Goal: Use online tool/utility: Utilize a website feature to perform a specific function

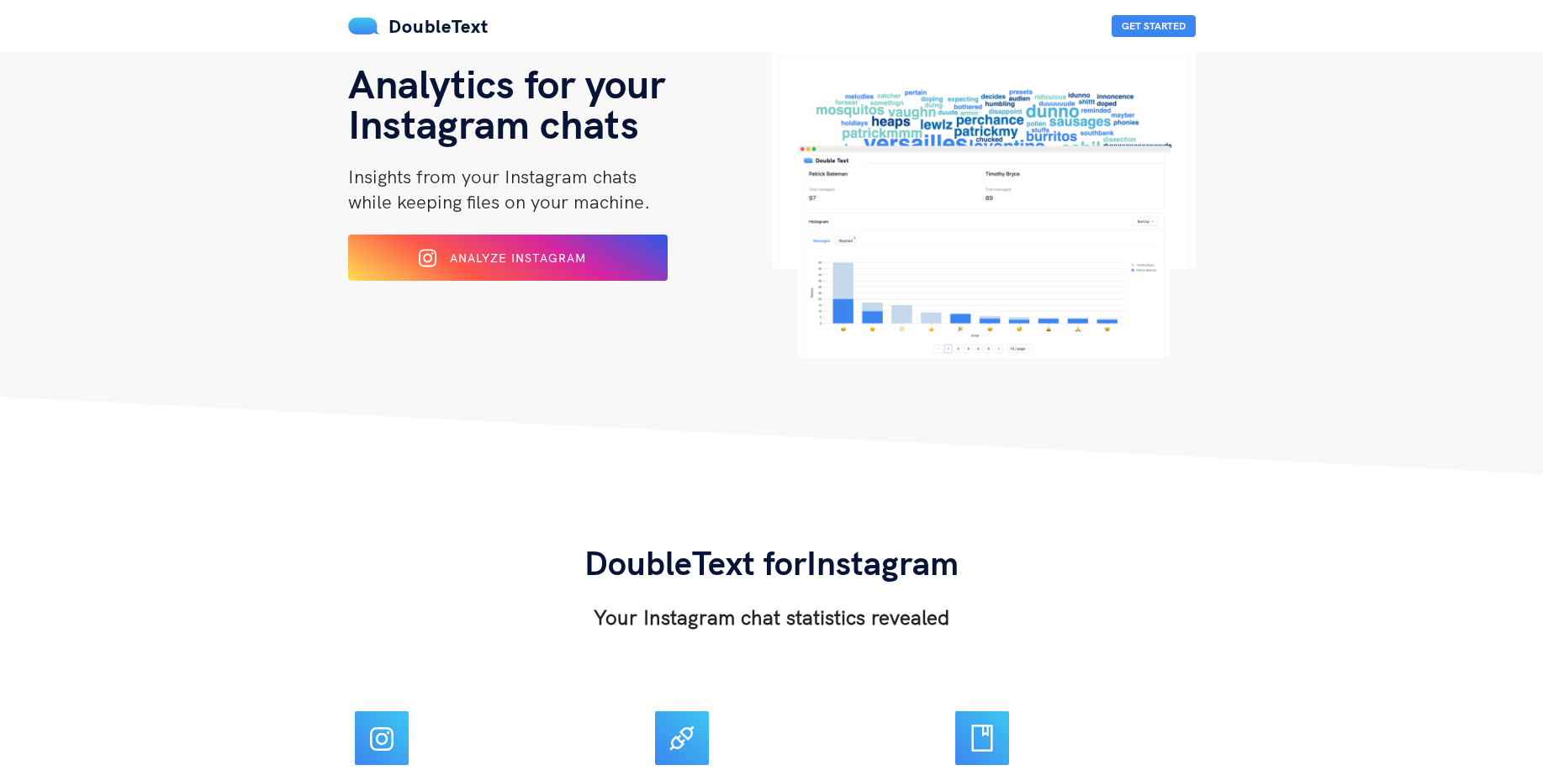
scroll to position [101, 0]
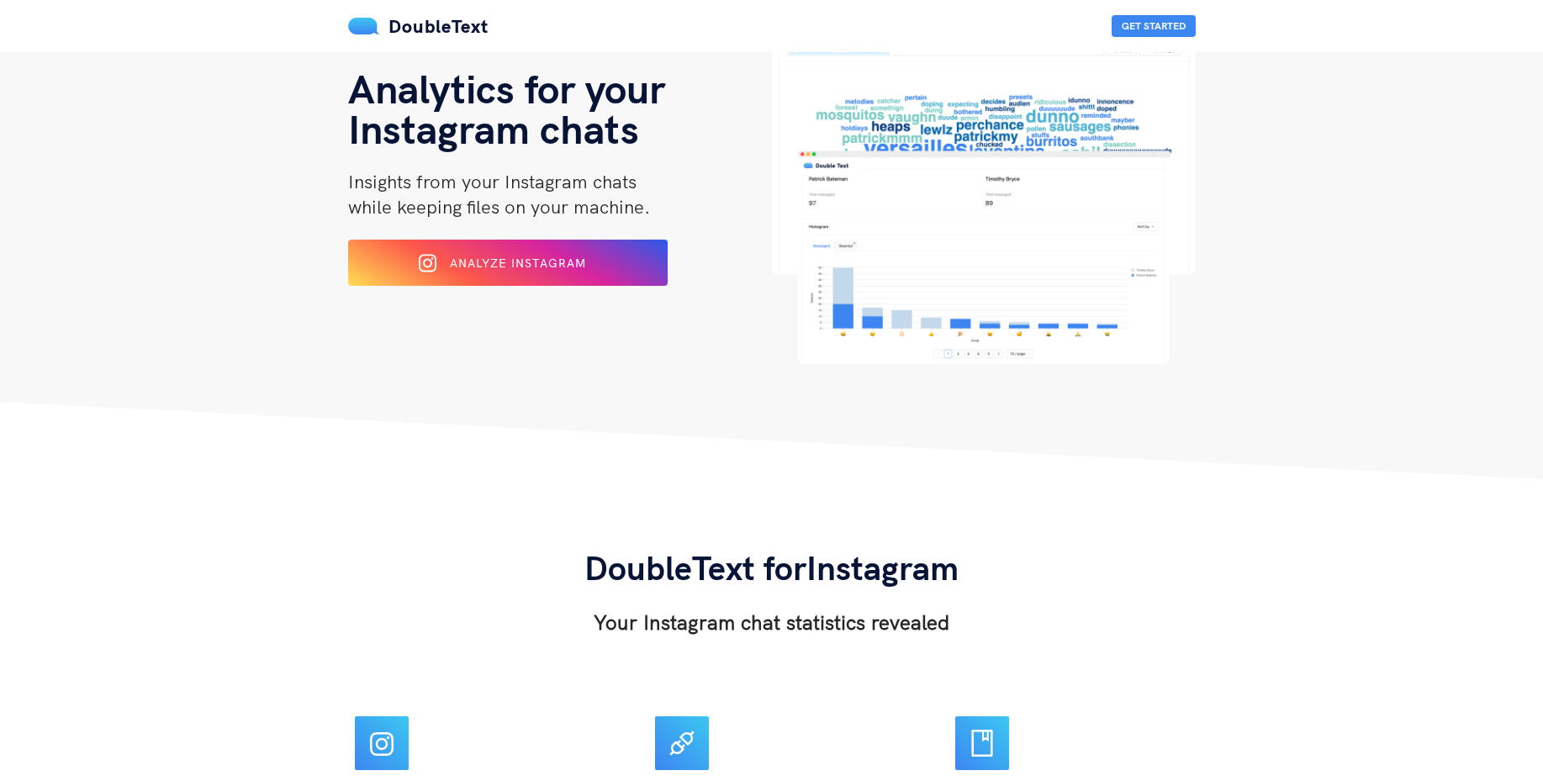
click at [952, 277] on img at bounding box center [984, 199] width 424 height 330
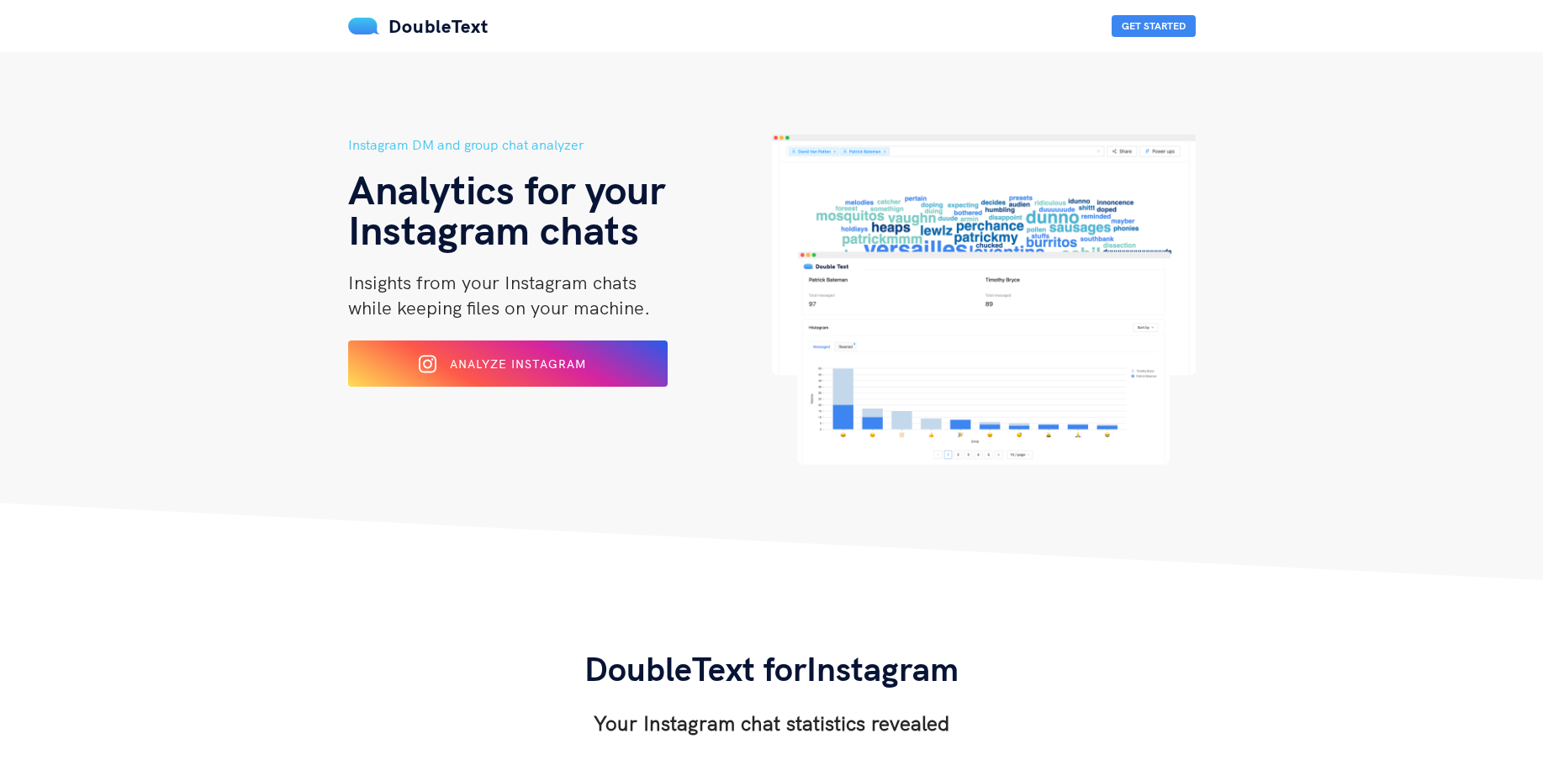
scroll to position [101, 0]
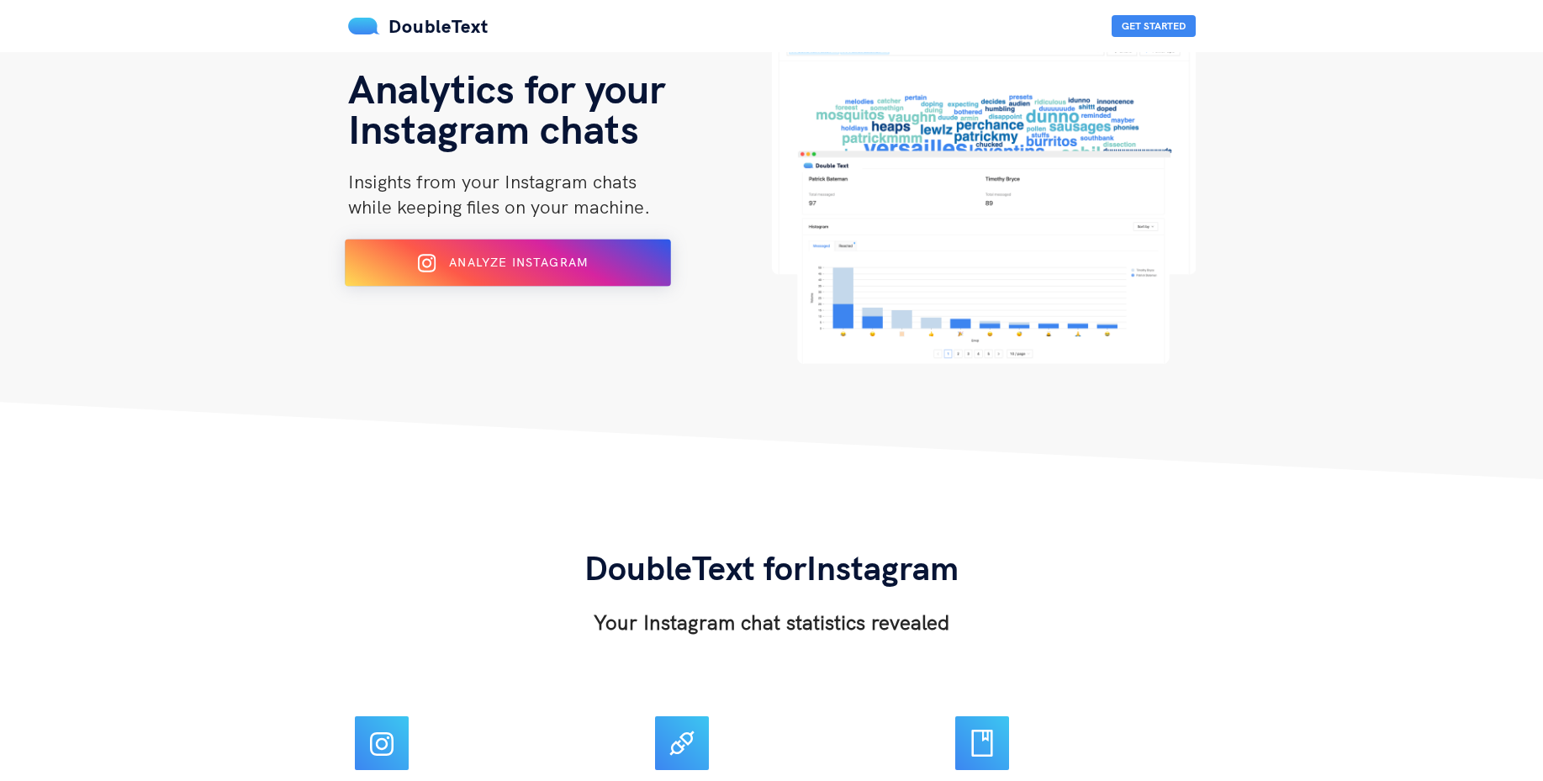
click at [543, 268] on span "Analyze Instagram" at bounding box center [518, 262] width 139 height 15
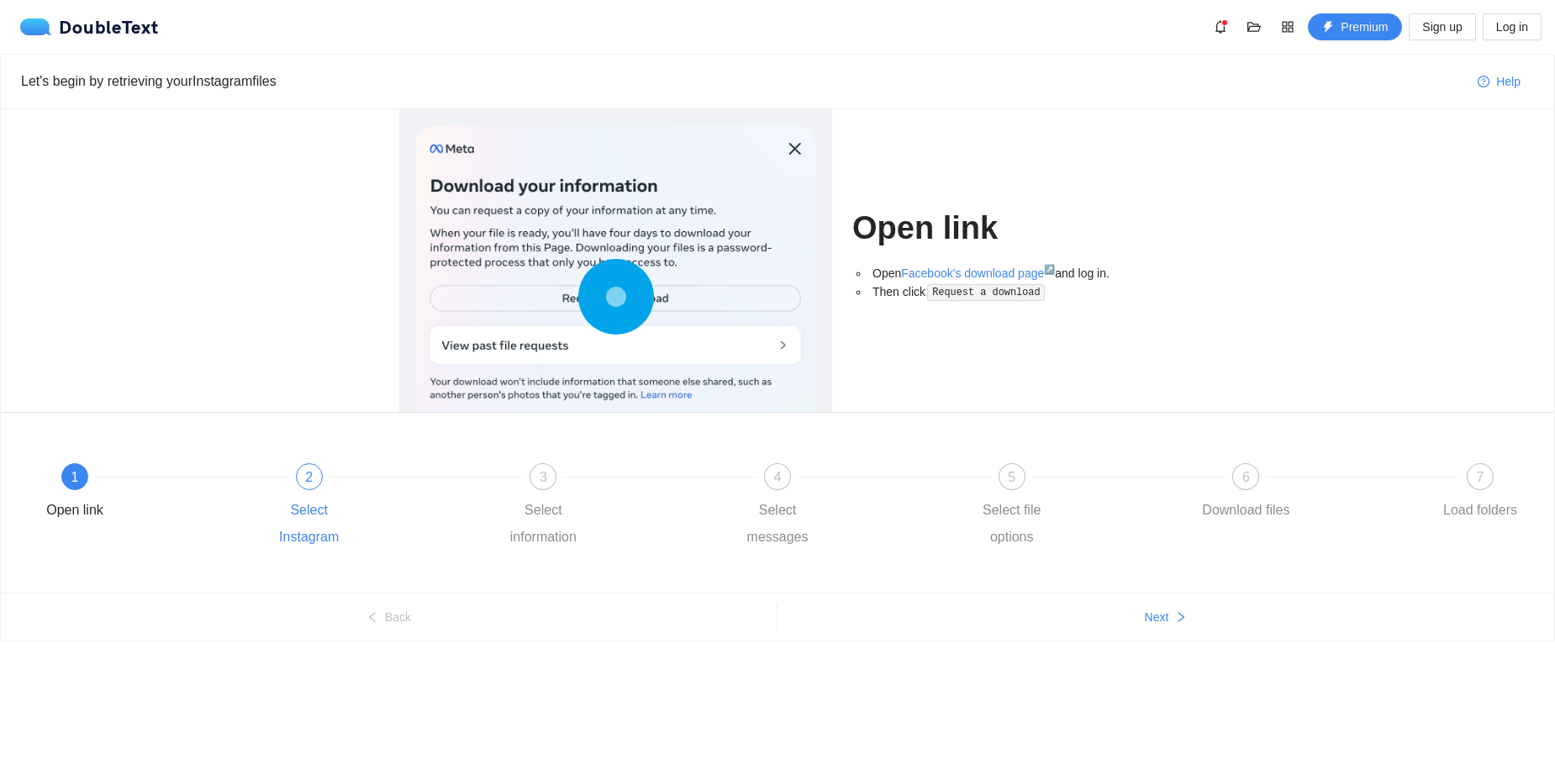
click at [320, 490] on div "2 Select Instagram" at bounding box center [378, 506] width 235 height 87
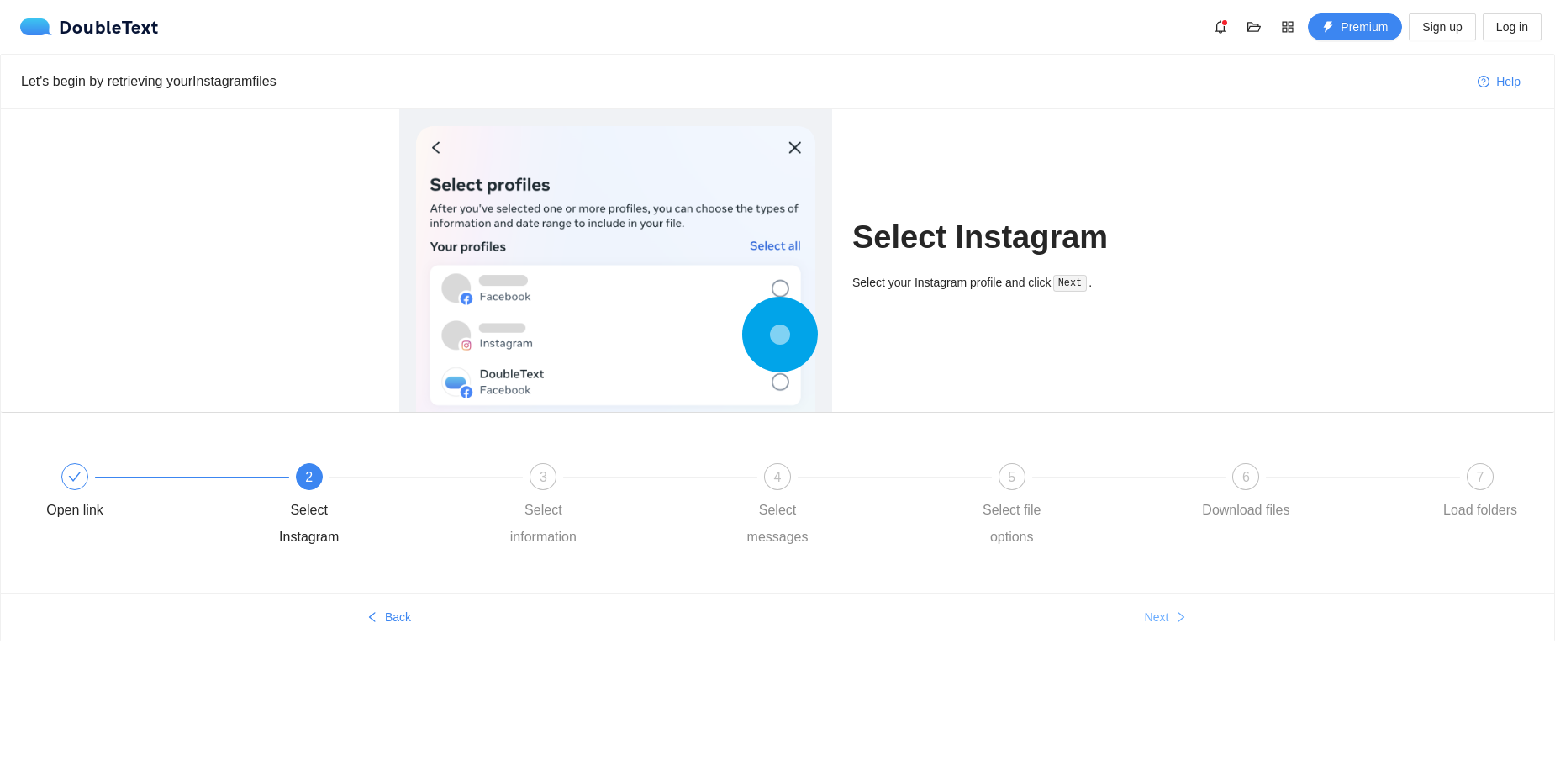
click at [1133, 627] on button "Next" at bounding box center [1166, 617] width 777 height 27
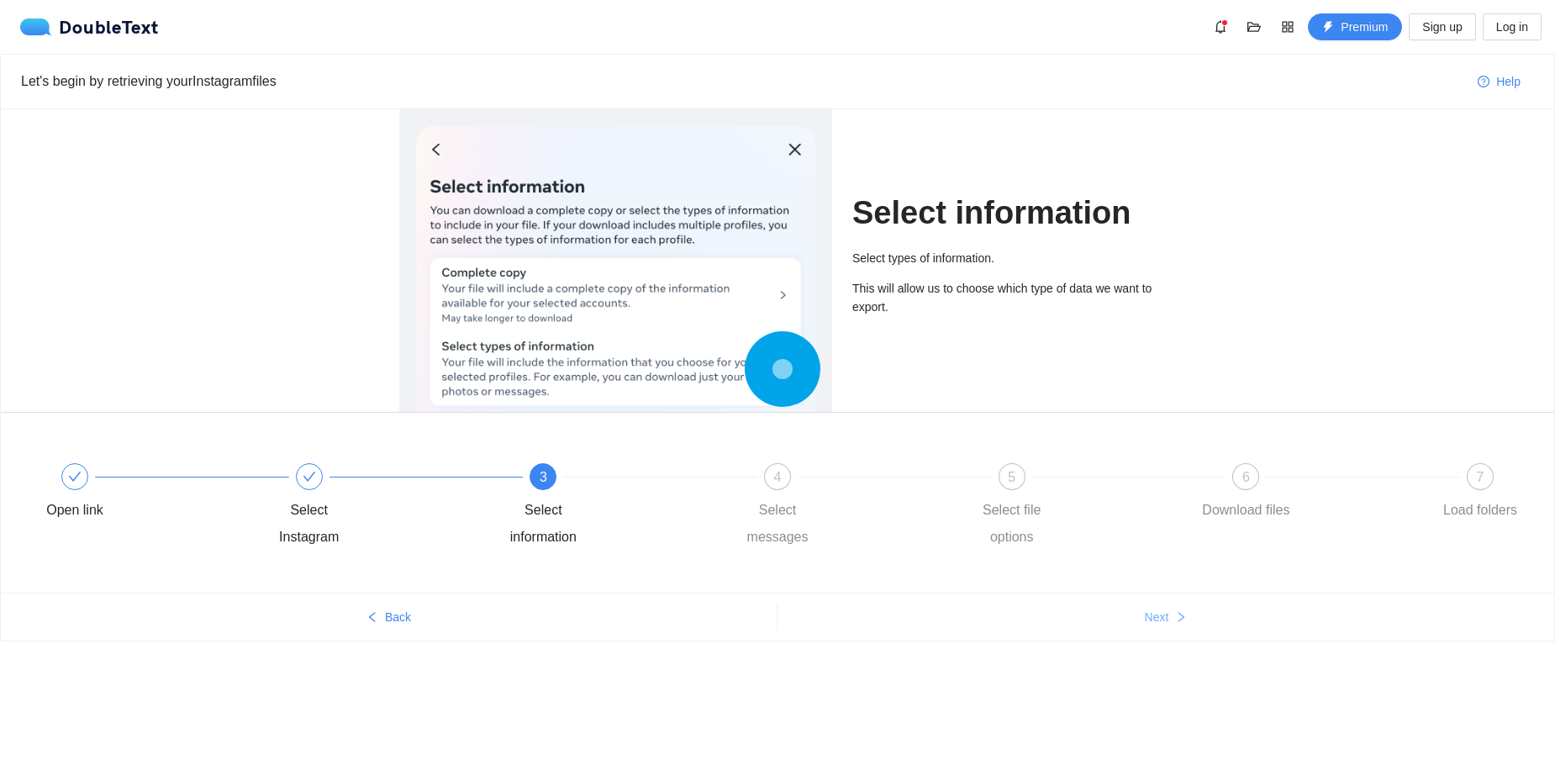
click at [1134, 626] on button "Next" at bounding box center [1166, 617] width 777 height 27
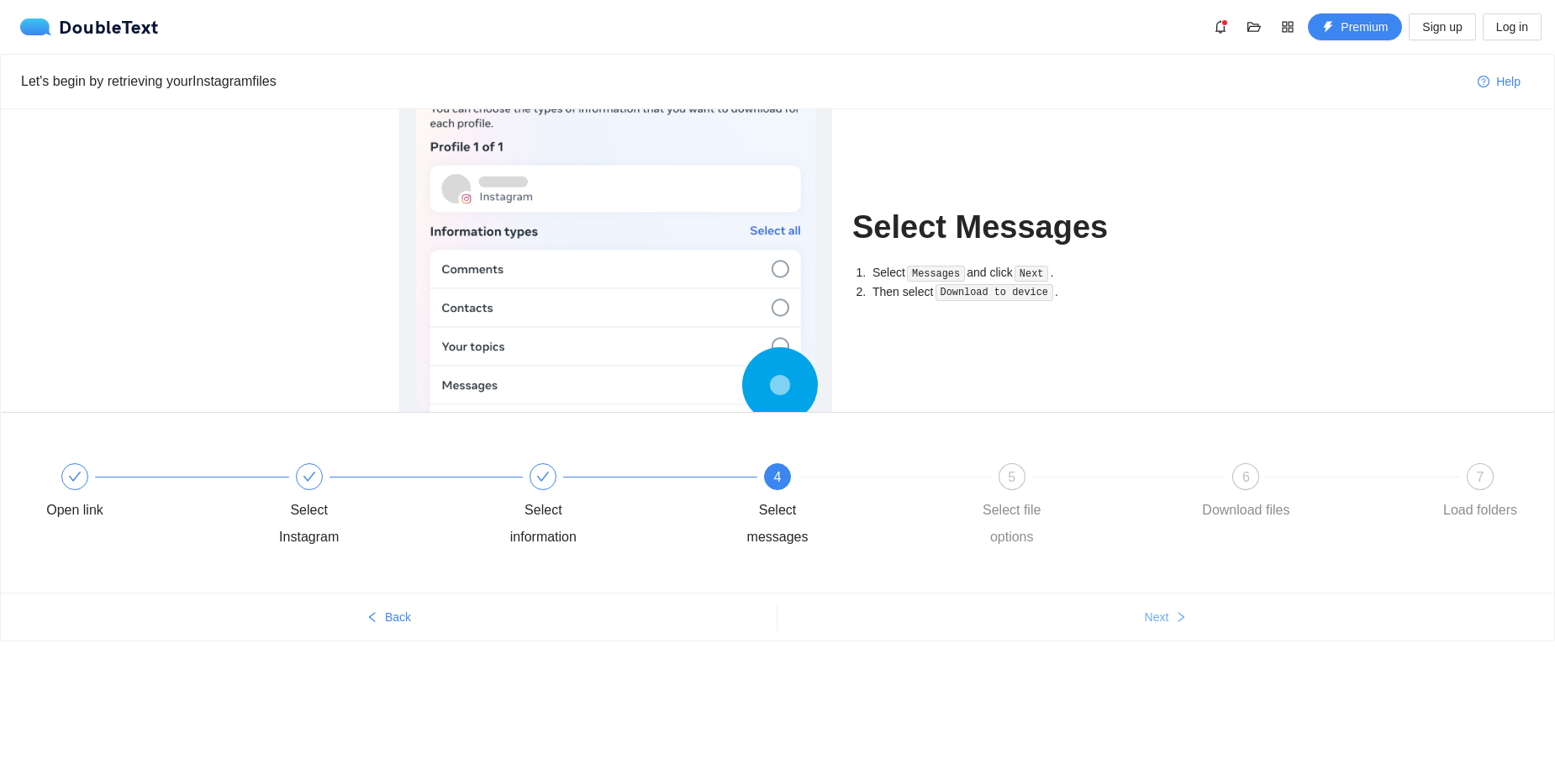
click at [1130, 626] on button "Next" at bounding box center [1166, 617] width 777 height 27
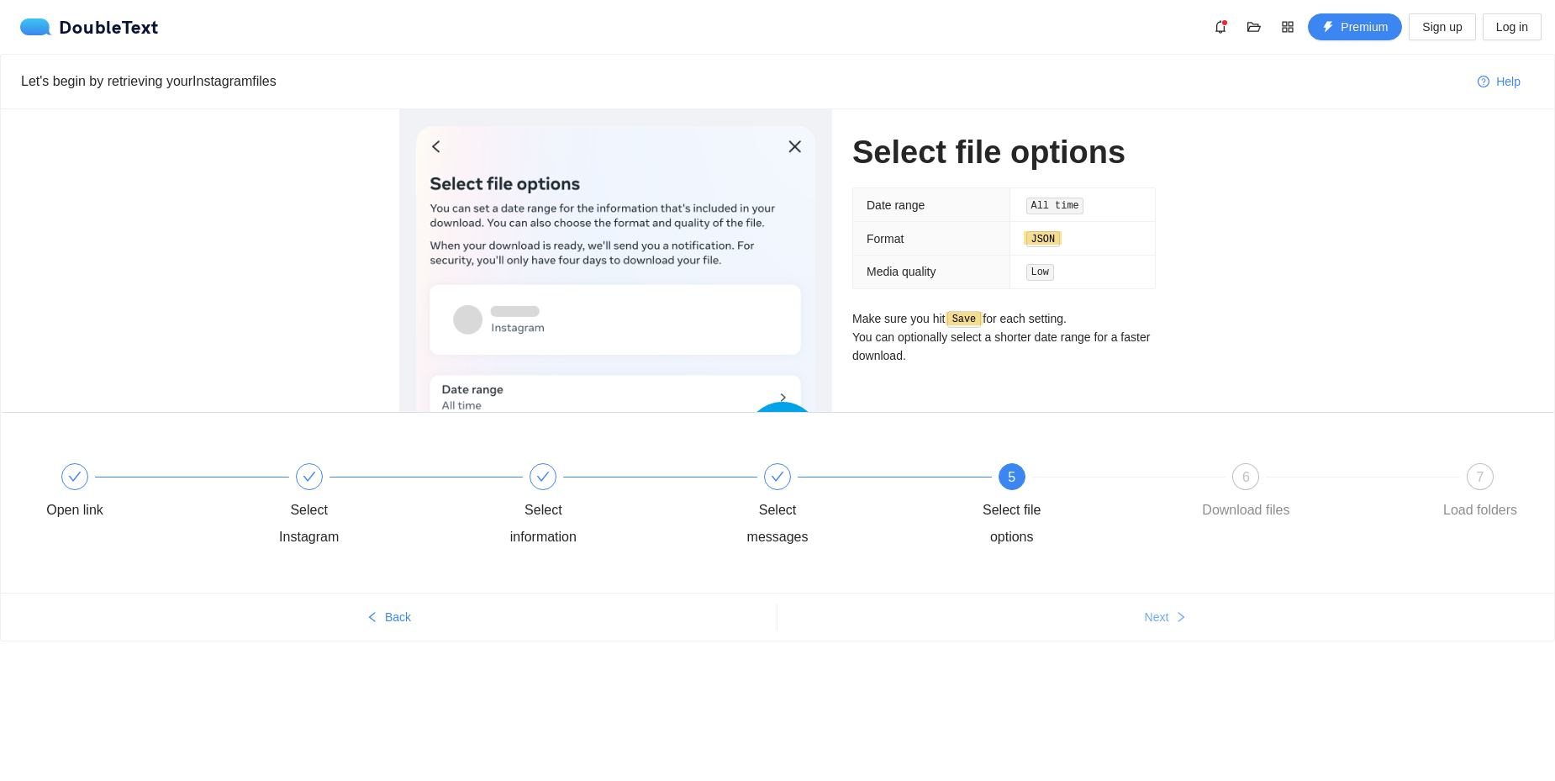
click at [1142, 621] on button "Next" at bounding box center [1166, 617] width 777 height 27
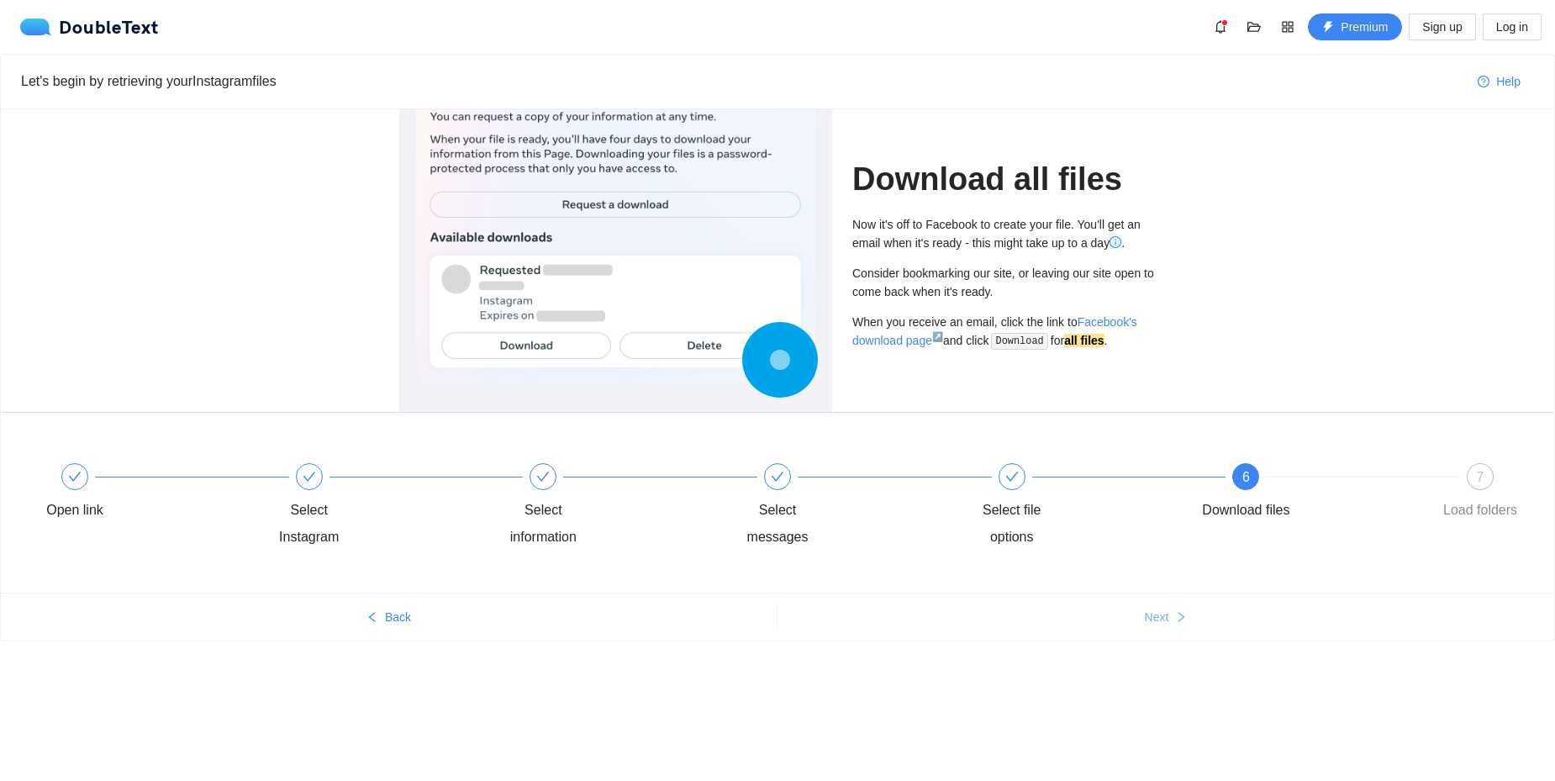
click at [1142, 621] on button "Next" at bounding box center [1166, 617] width 777 height 27
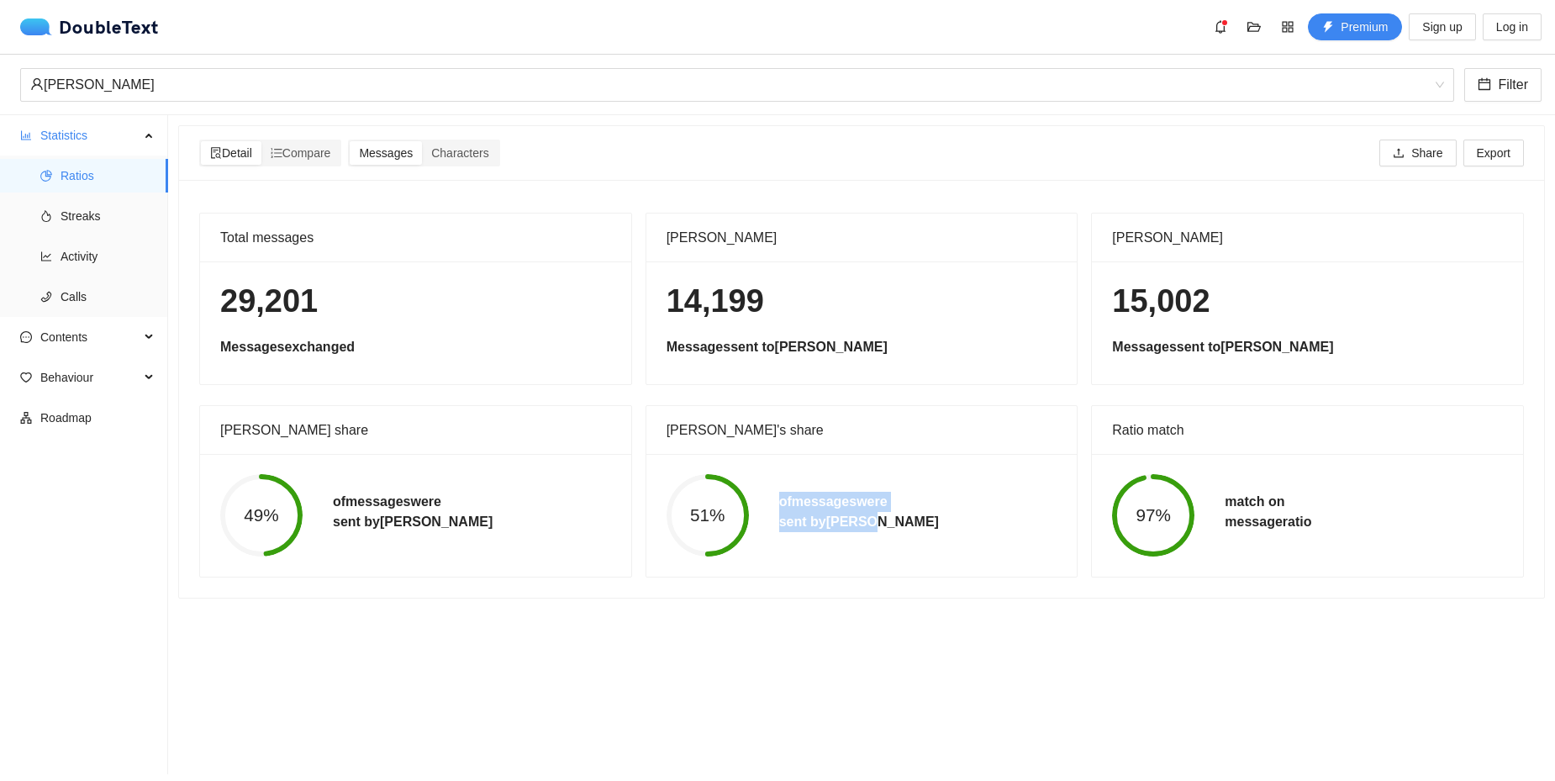
drag, startPoint x: 909, startPoint y: 524, endPoint x: 776, endPoint y: 494, distance: 136.3
click at [776, 494] on div "51% of messages were sent by [PERSON_NAME]" at bounding box center [862, 515] width 421 height 82
click at [1364, 537] on div "97% match on message ratio" at bounding box center [1307, 515] width 421 height 82
click at [474, 156] on span "Characters" at bounding box center [459, 152] width 57 height 13
click at [422, 141] on input "Characters" at bounding box center [422, 141] width 0 height 0
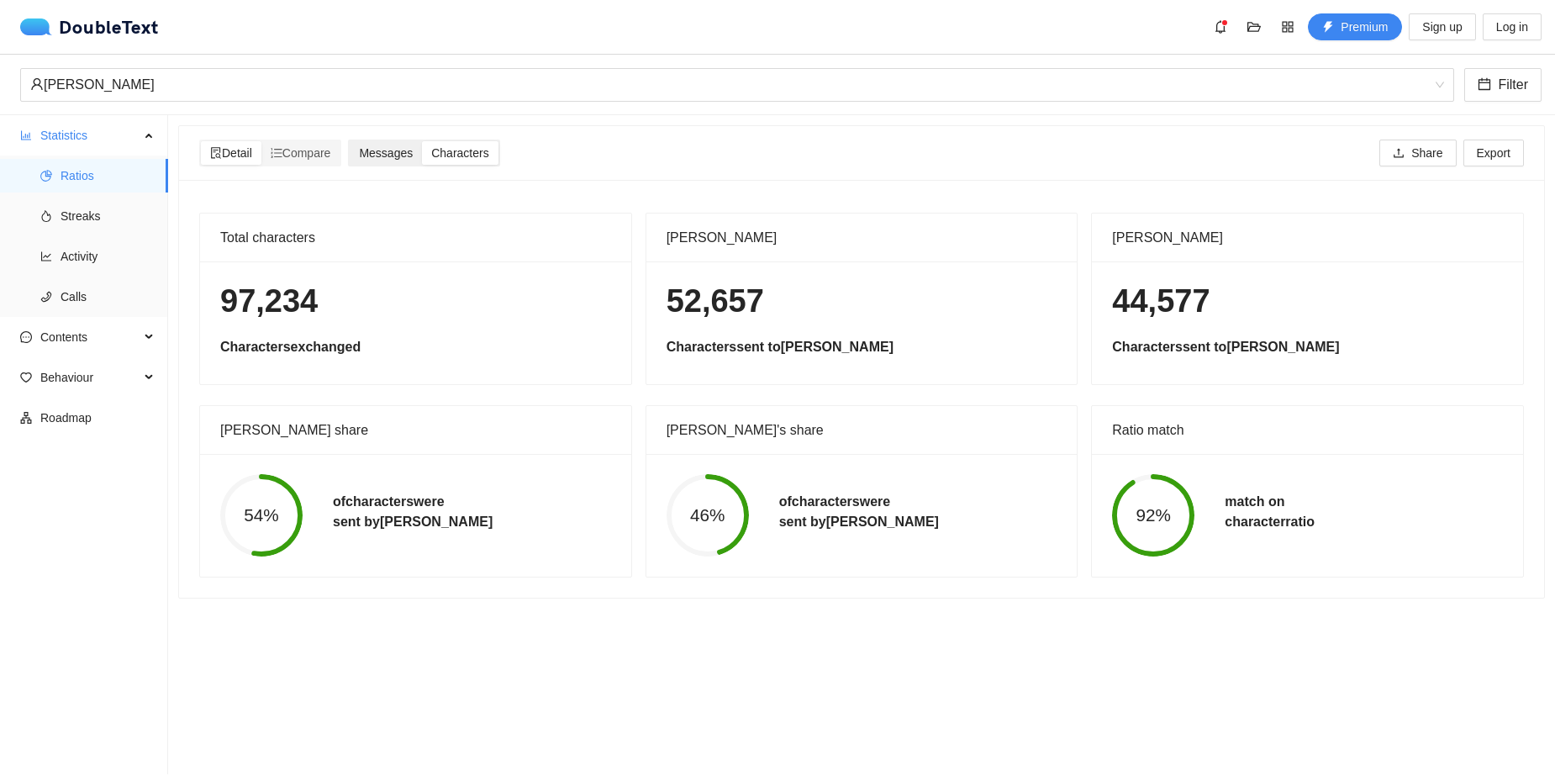
click at [375, 156] on span "Messages" at bounding box center [386, 152] width 54 height 13
click at [350, 141] on input "Messages" at bounding box center [350, 141] width 0 height 0
click at [86, 225] on span "Streaks" at bounding box center [108, 216] width 94 height 34
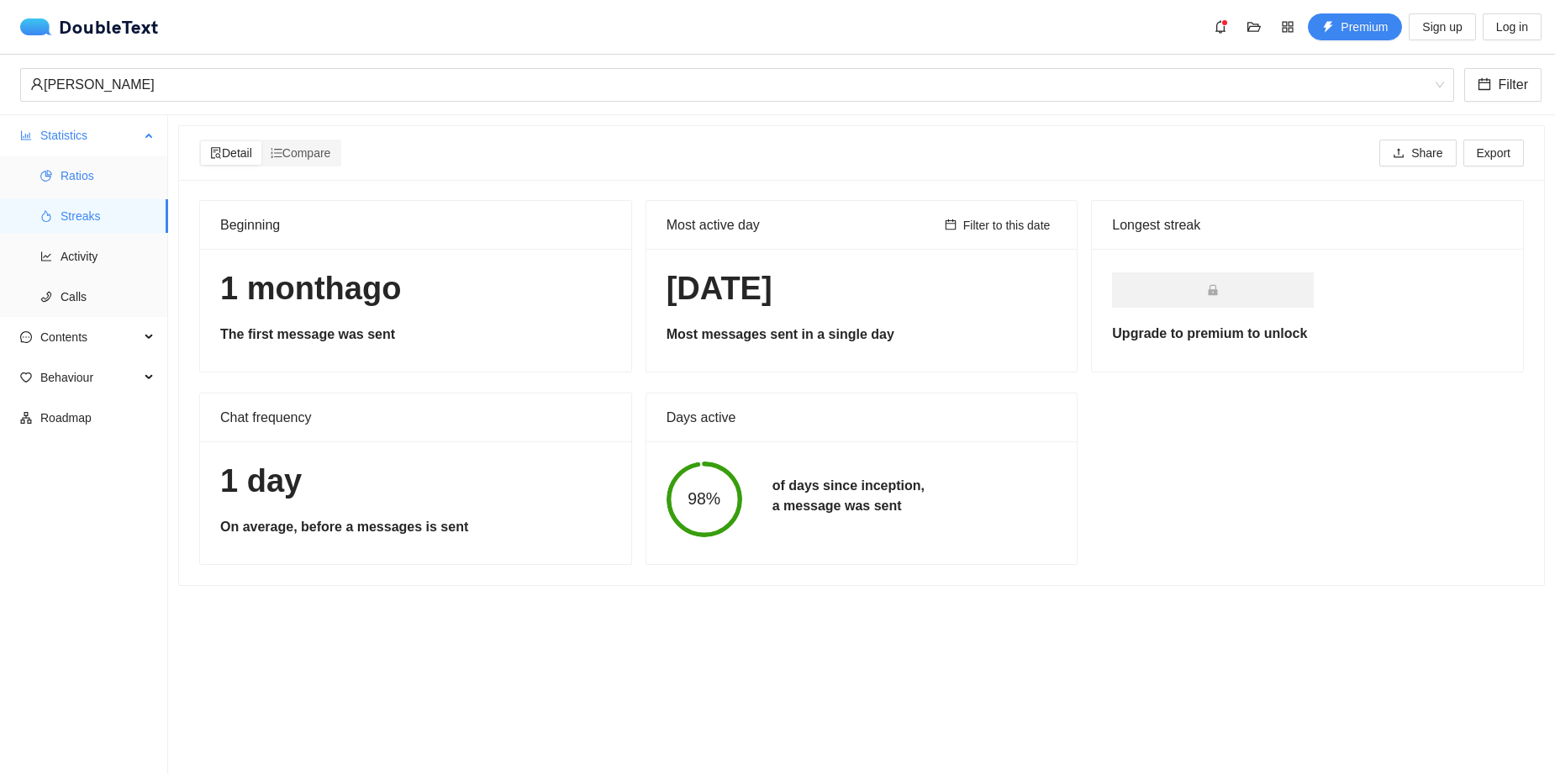
click at [56, 184] on li "Ratios" at bounding box center [84, 176] width 168 height 34
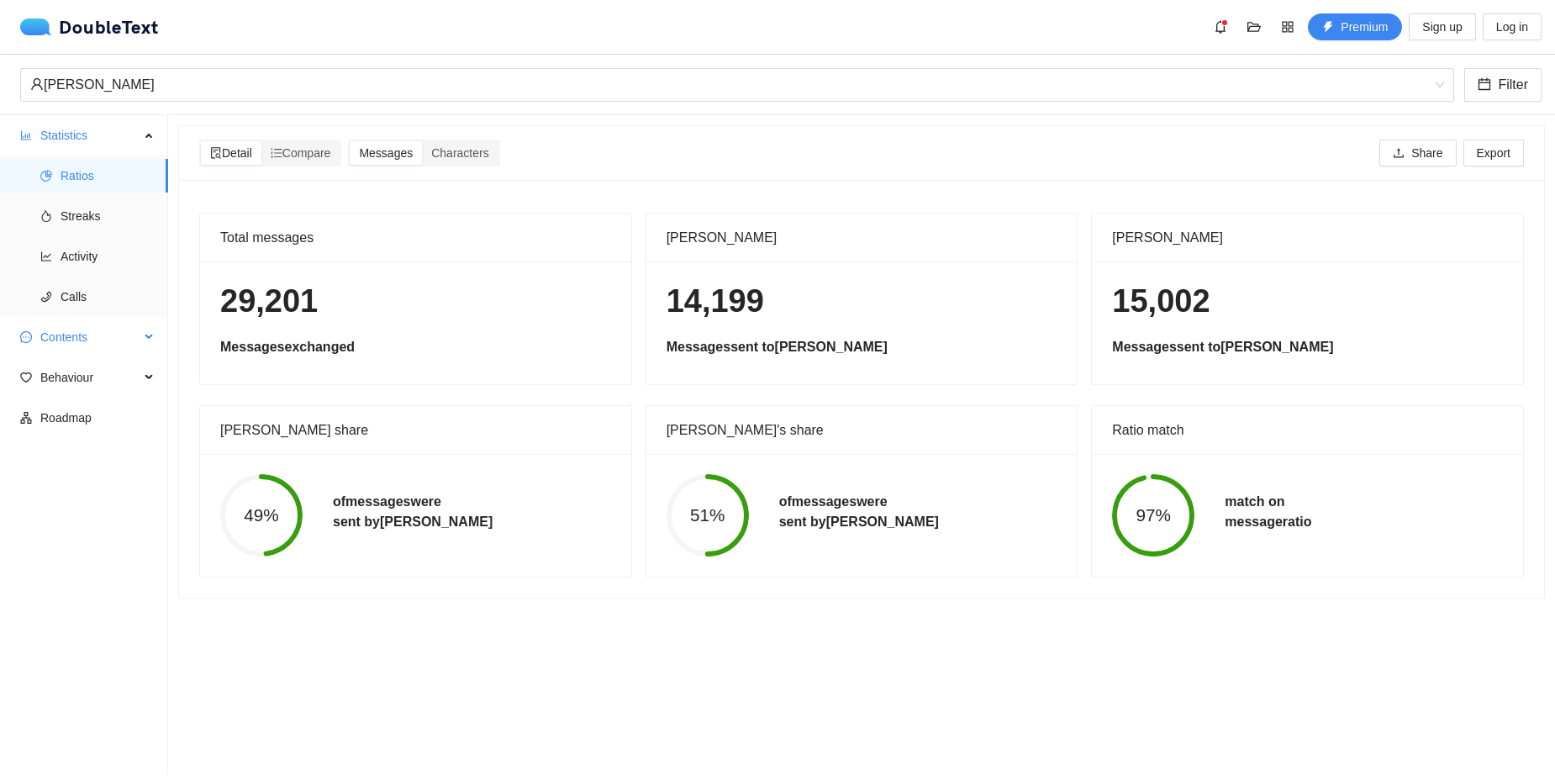
click at [139, 328] on span "Contents" at bounding box center [89, 337] width 99 height 34
click at [122, 379] on span "Word Cloud" at bounding box center [108, 378] width 94 height 34
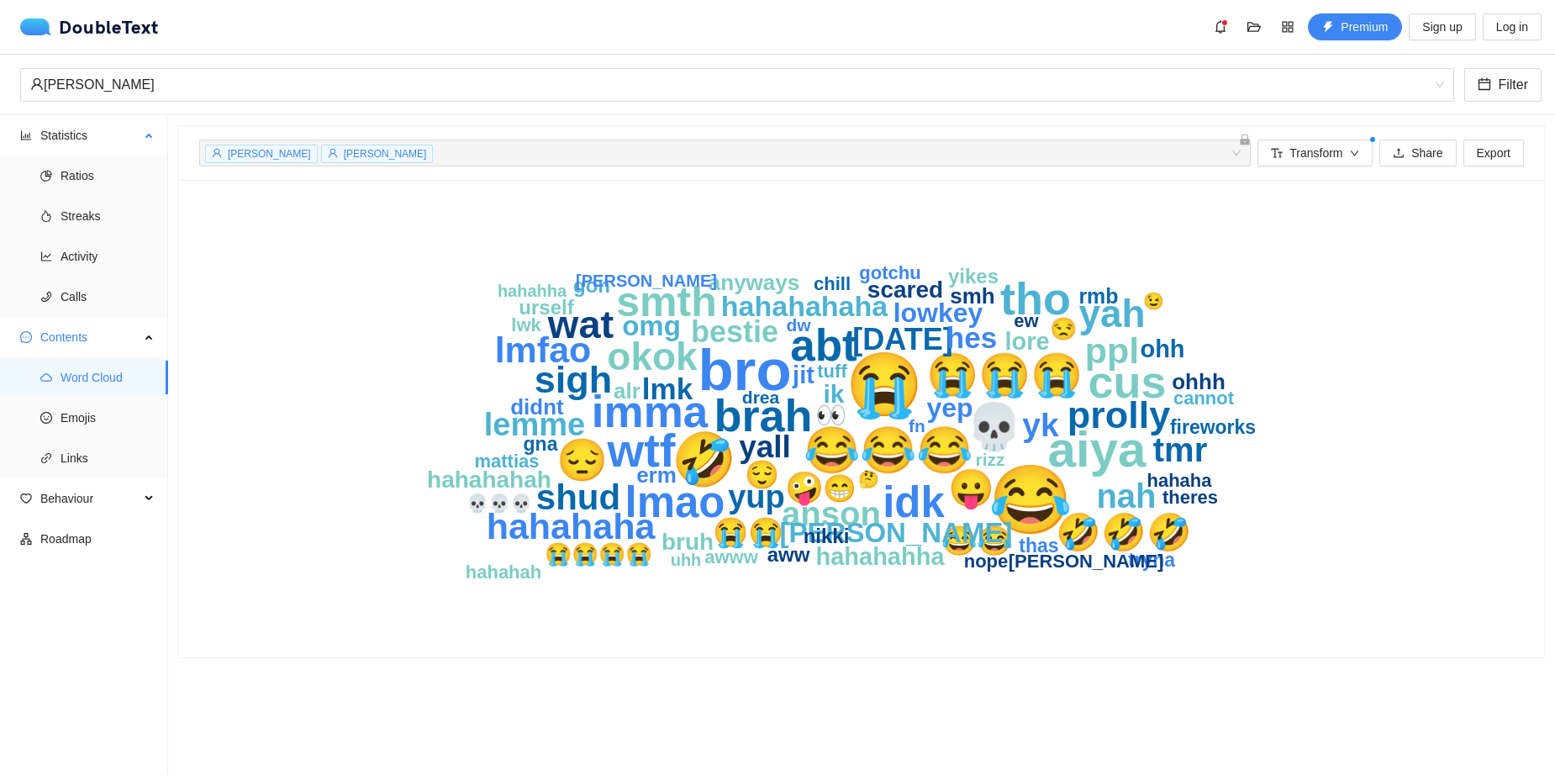
click at [92, 233] on ul "Ratios Streaks Activity Calls" at bounding box center [83, 236] width 167 height 161
click at [86, 193] on ul "Ratios Streaks Activity Calls" at bounding box center [83, 236] width 167 height 161
click at [78, 174] on span "Ratios" at bounding box center [108, 176] width 94 height 34
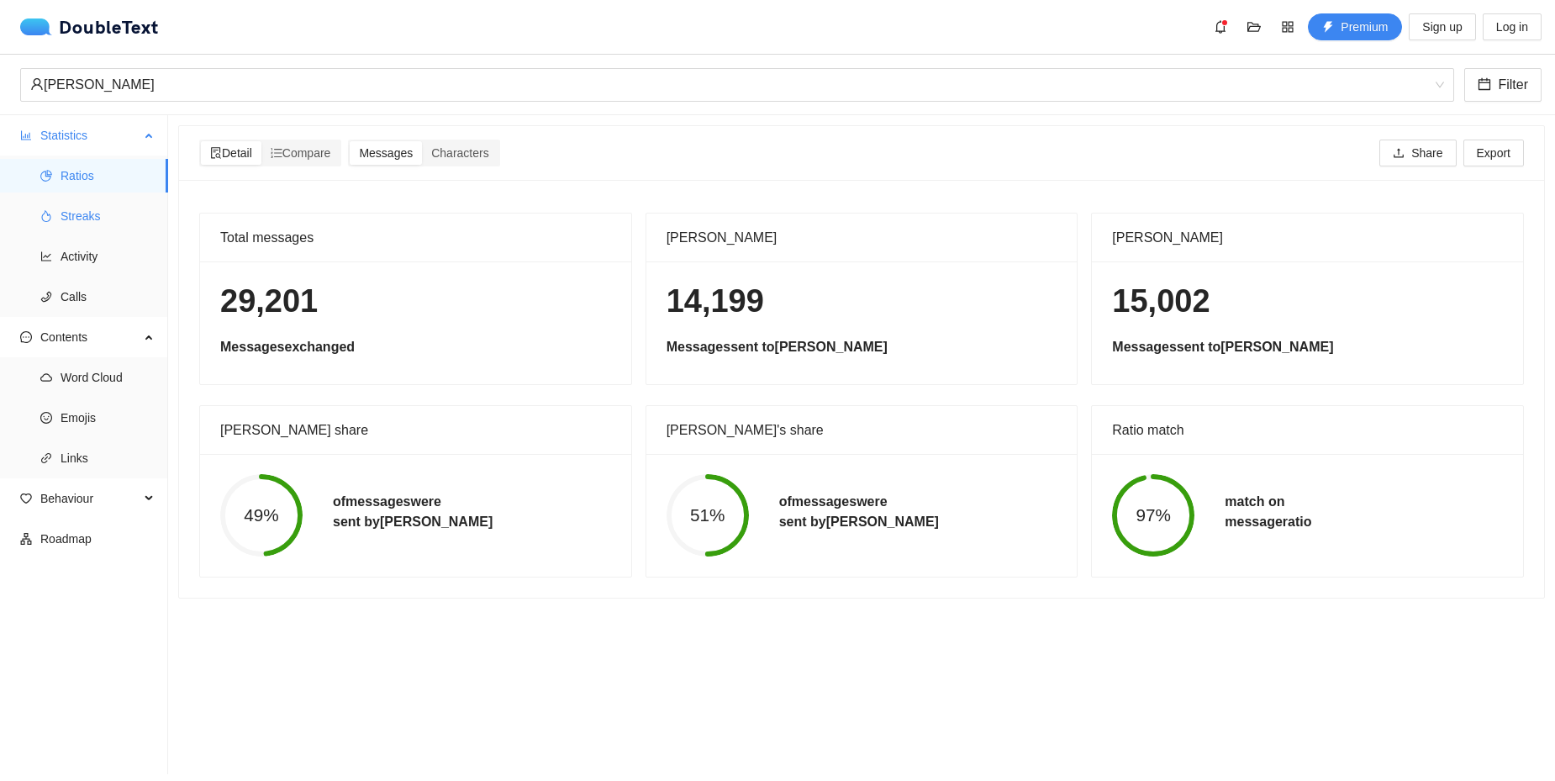
click at [94, 218] on span "Streaks" at bounding box center [108, 216] width 94 height 34
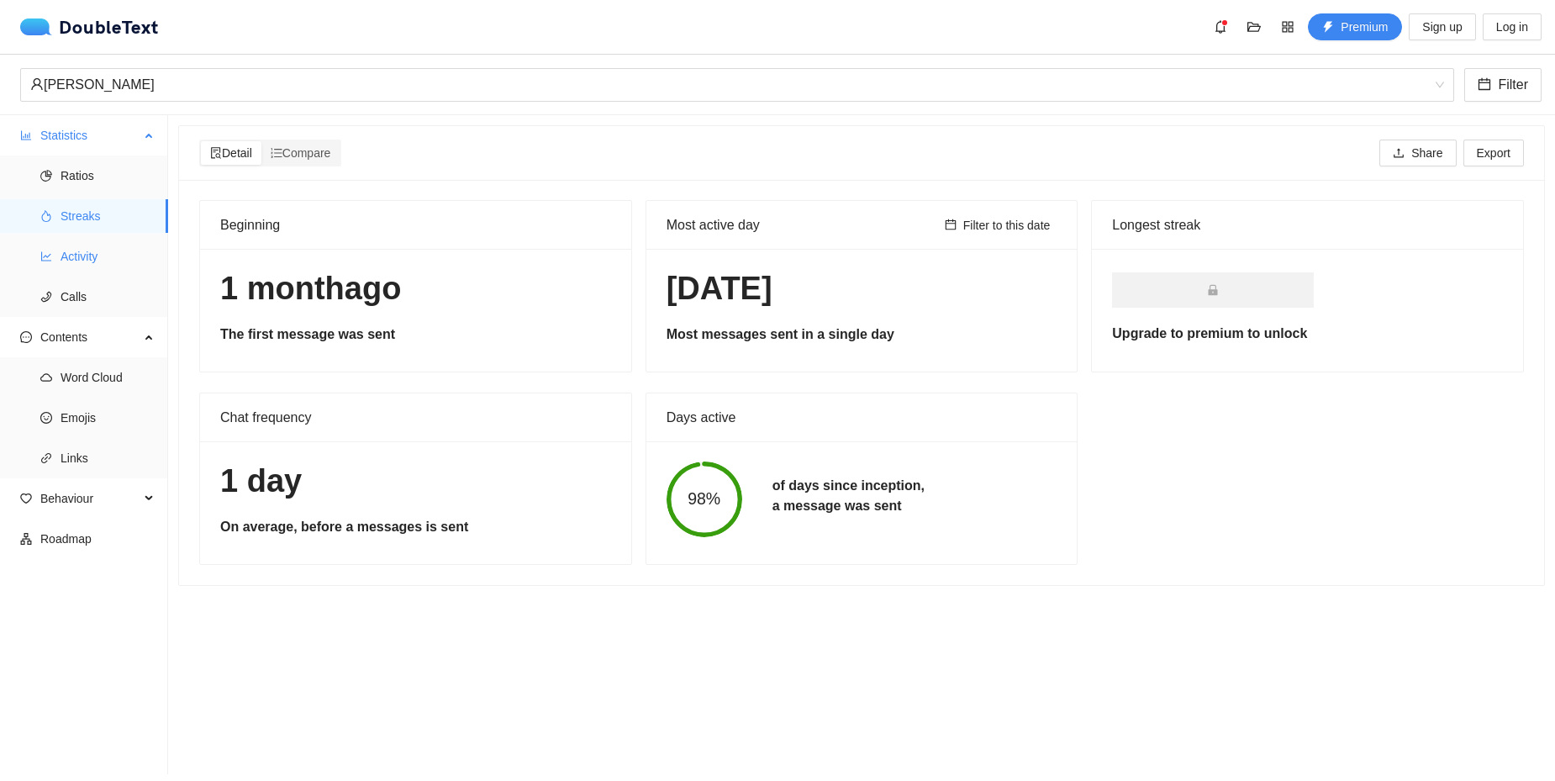
click at [93, 256] on span "Activity" at bounding box center [108, 257] width 94 height 34
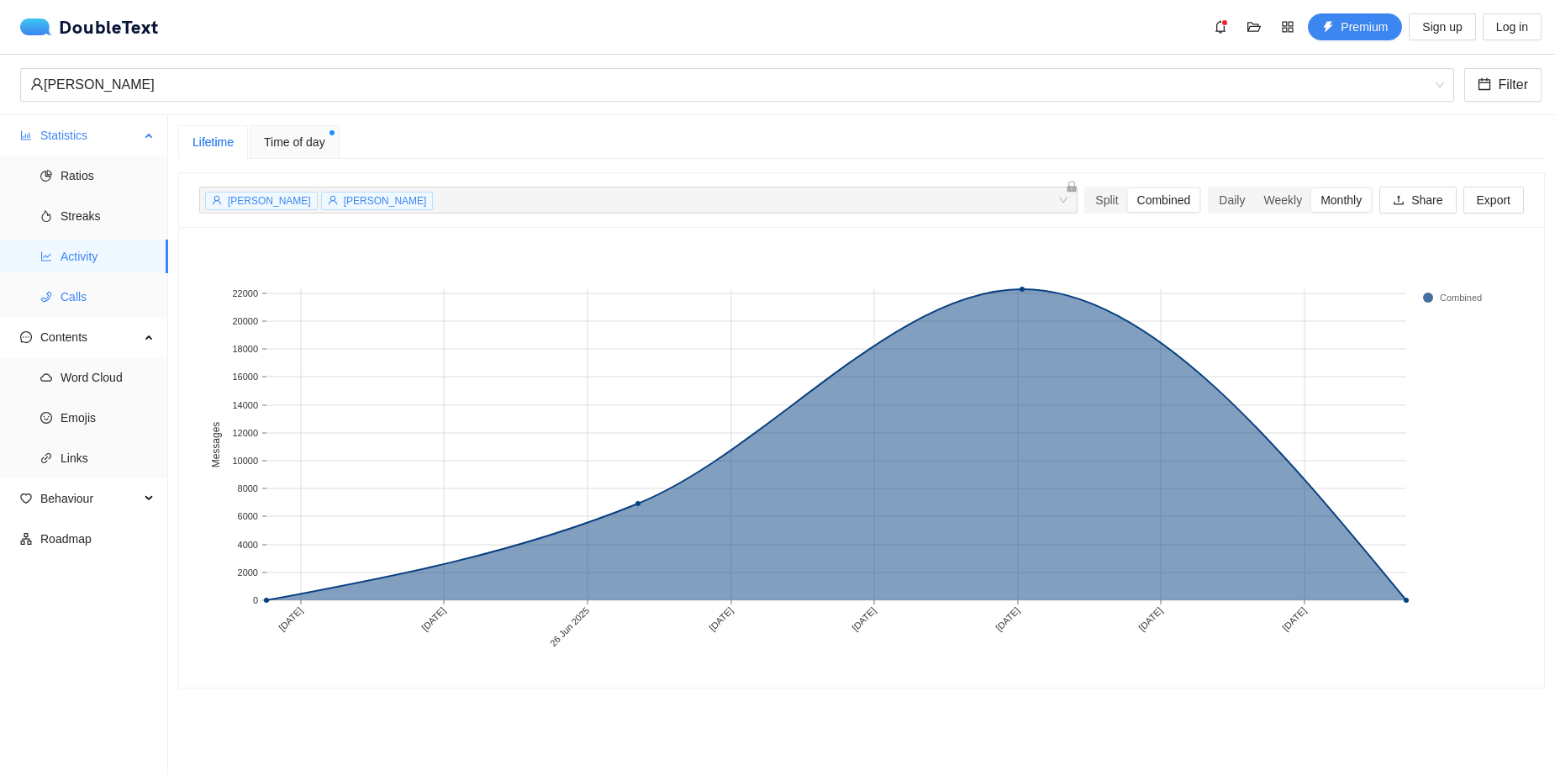
click at [71, 293] on span "Calls" at bounding box center [108, 297] width 94 height 34
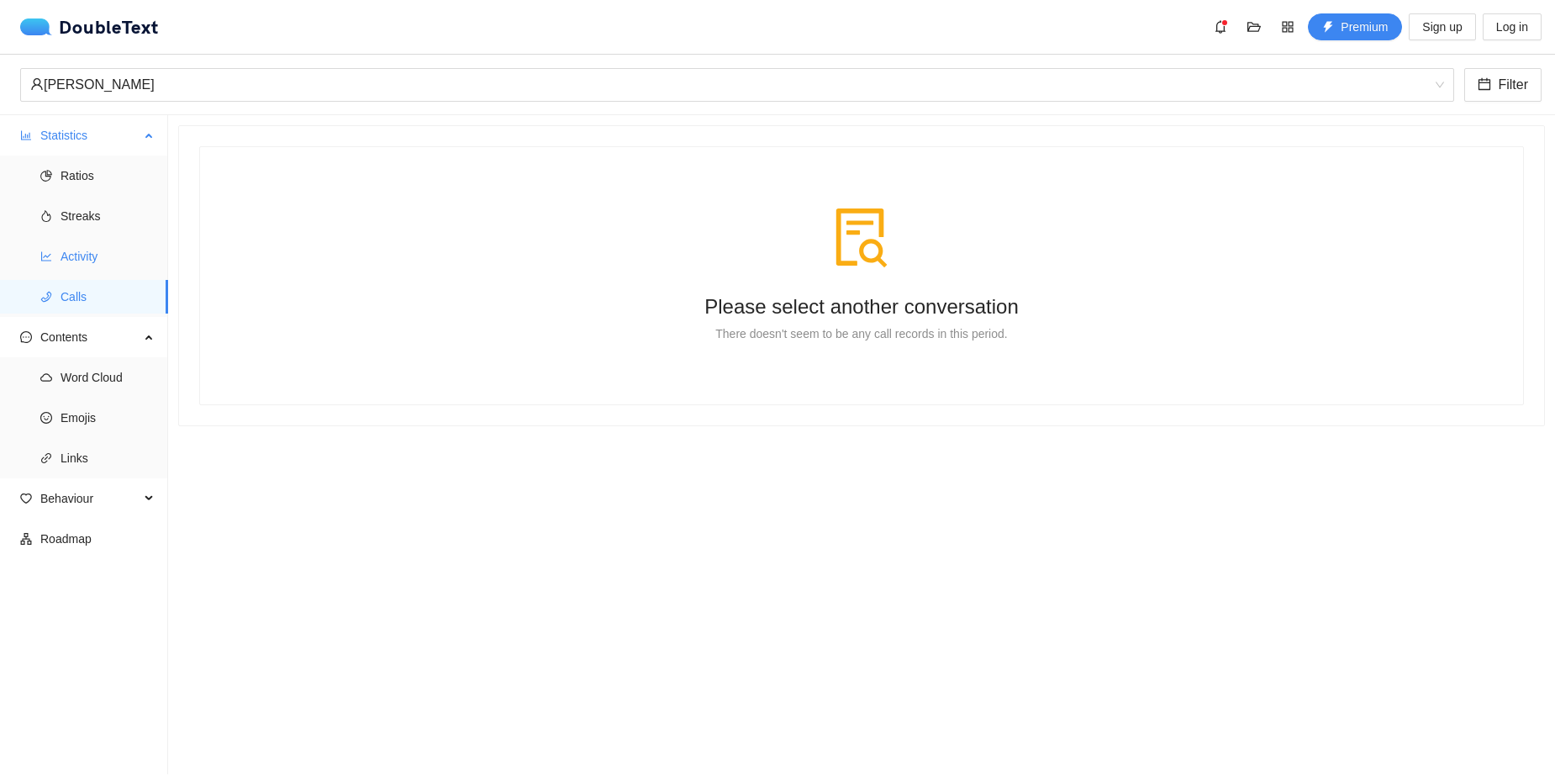
click at [81, 265] on span "Activity" at bounding box center [108, 257] width 94 height 34
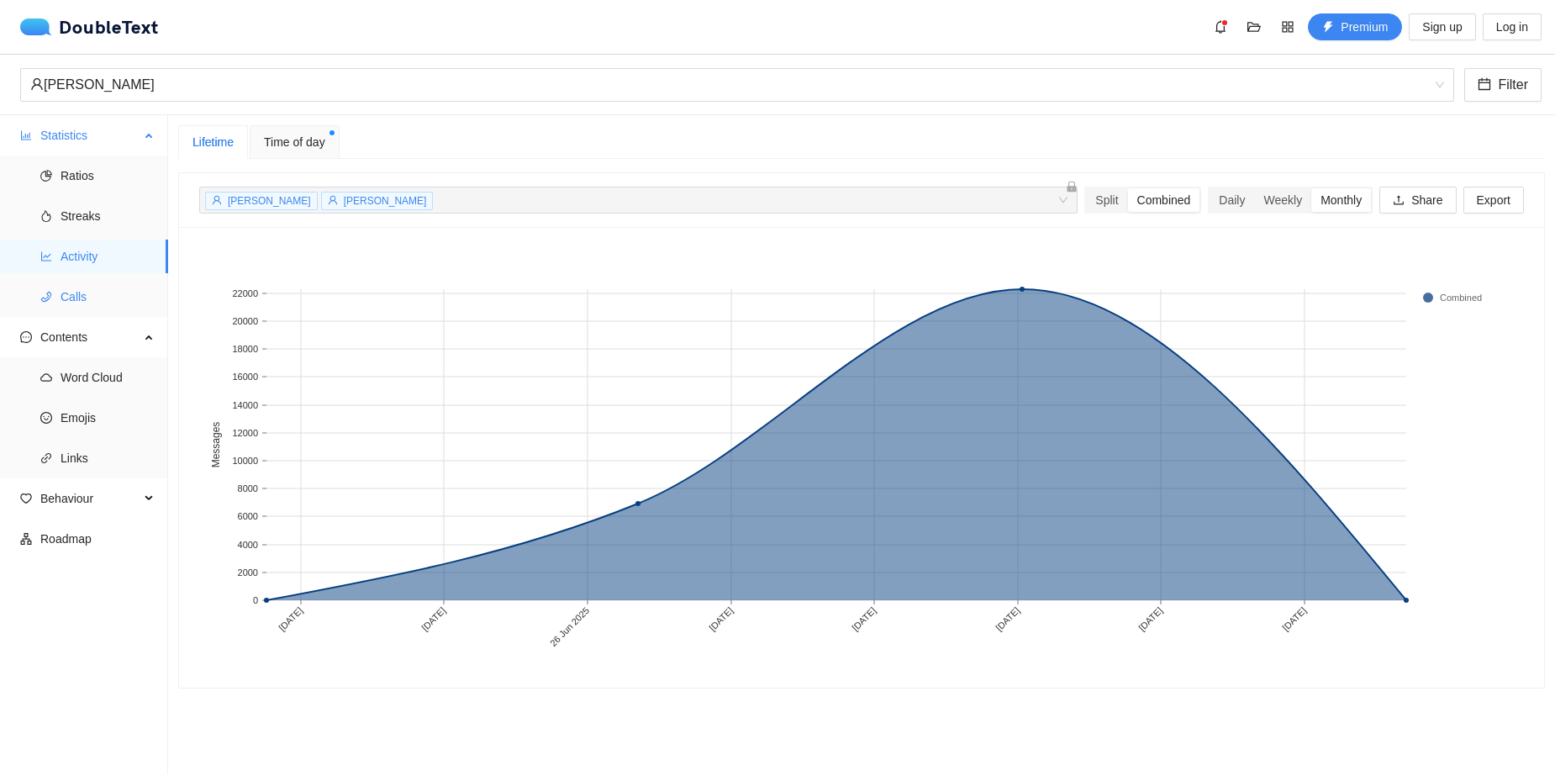
click at [75, 308] on span "Calls" at bounding box center [108, 297] width 94 height 34
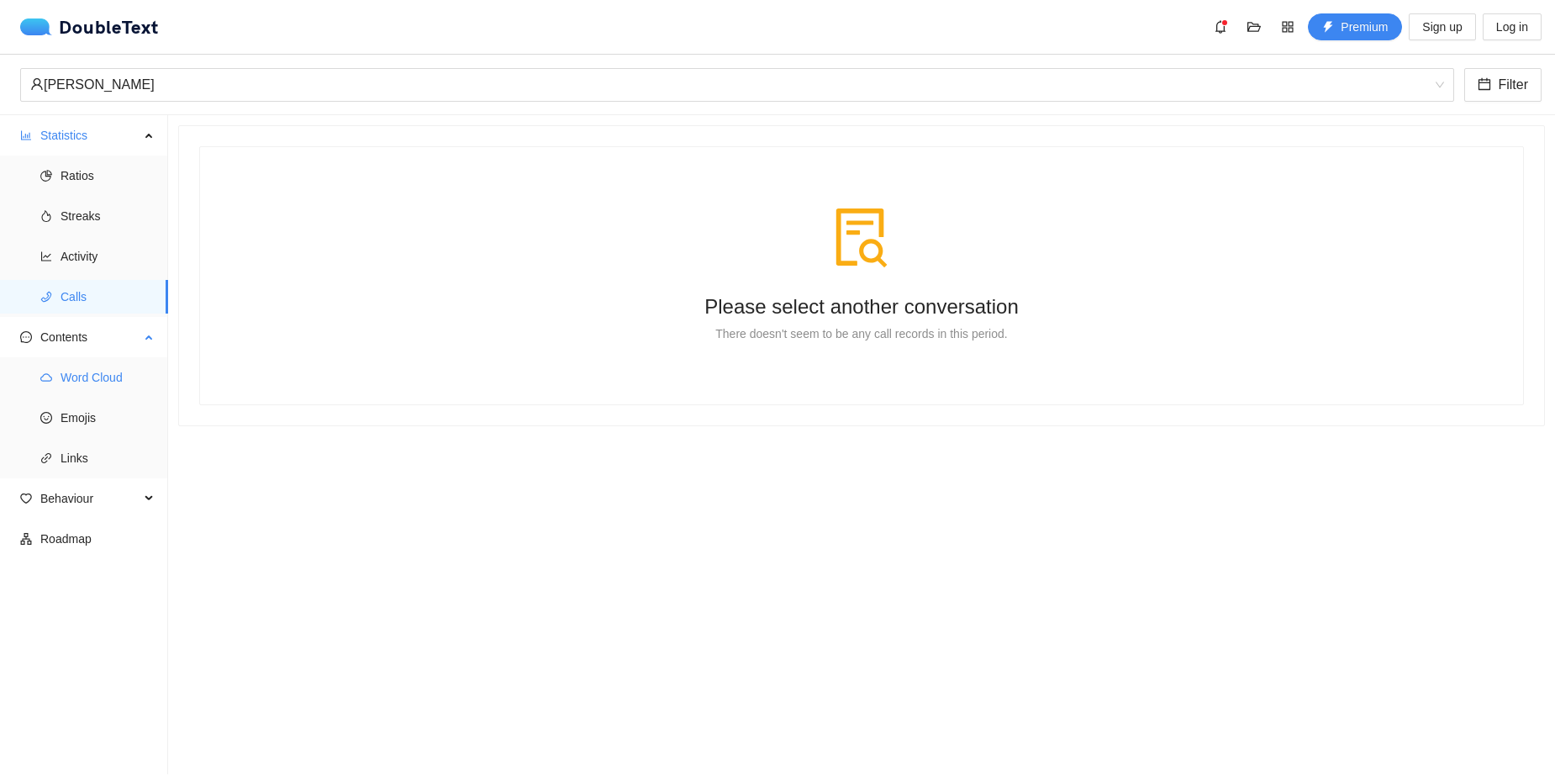
click at [92, 375] on span "Word Cloud" at bounding box center [108, 378] width 94 height 34
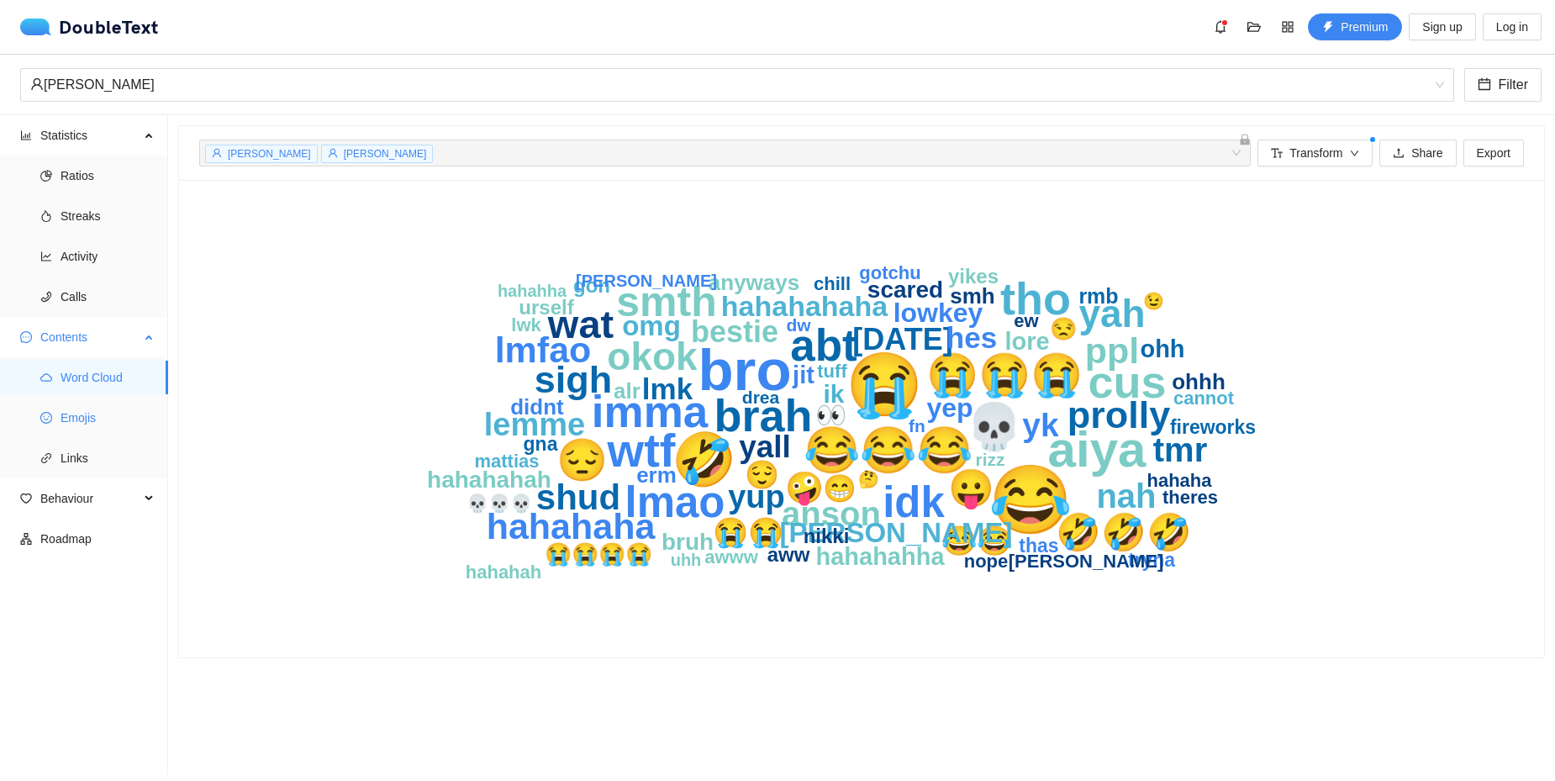
click at [85, 419] on span "Emojis" at bounding box center [108, 418] width 94 height 34
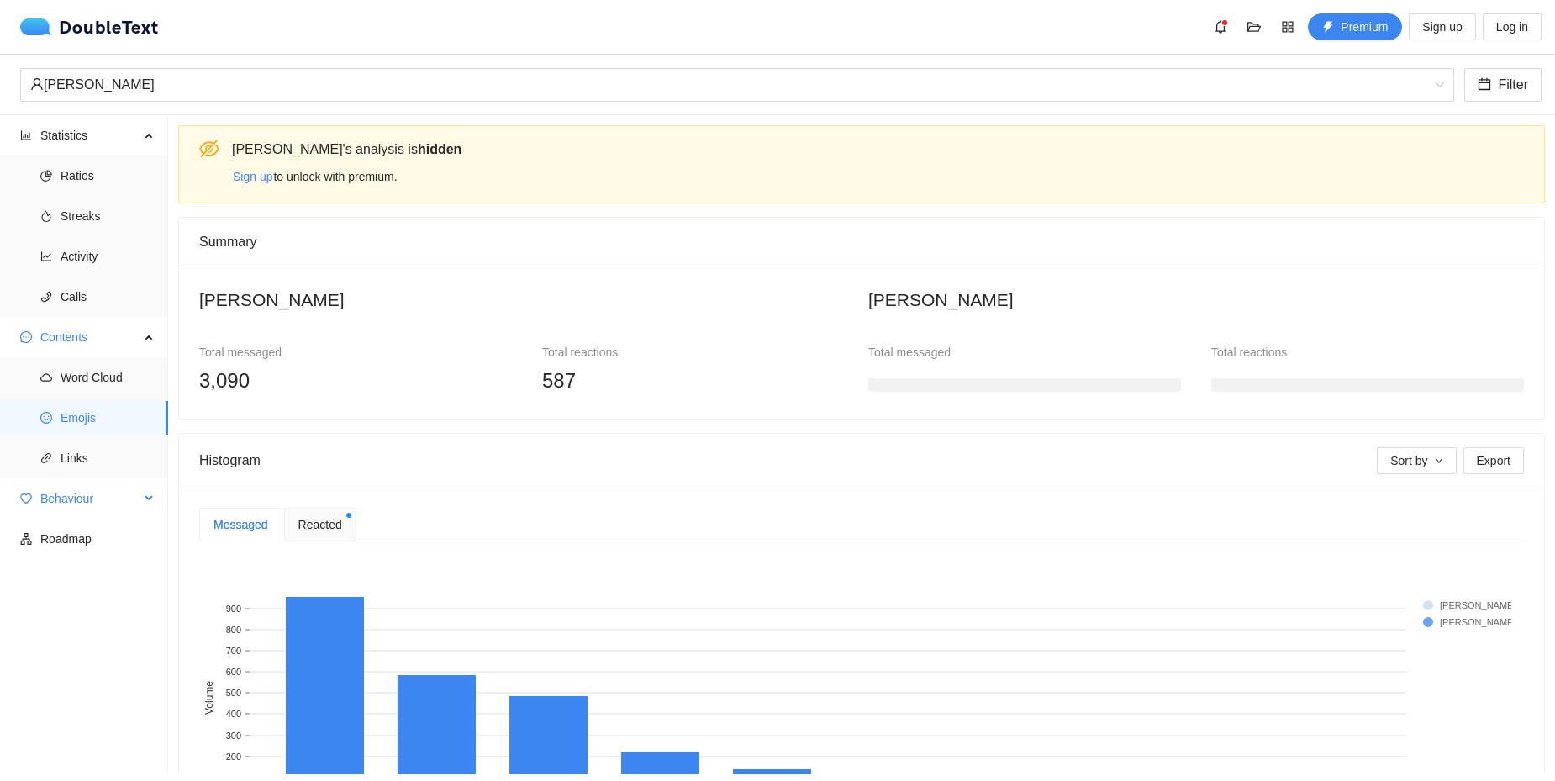
click at [133, 504] on span "Behaviour" at bounding box center [89, 499] width 99 height 34
click at [72, 383] on span "Word Cloud" at bounding box center [108, 378] width 94 height 34
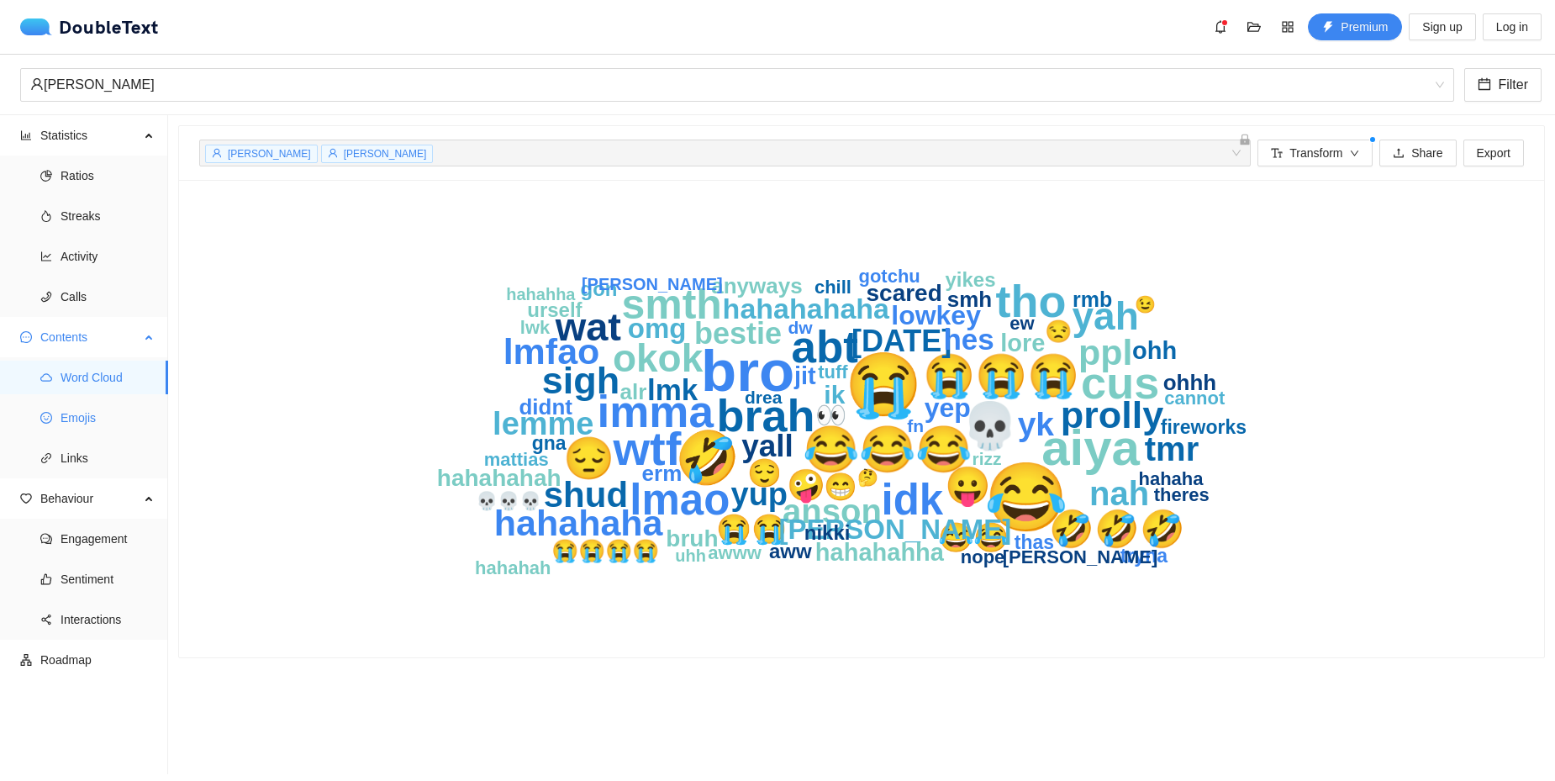
click at [87, 426] on span "Emojis" at bounding box center [108, 418] width 94 height 34
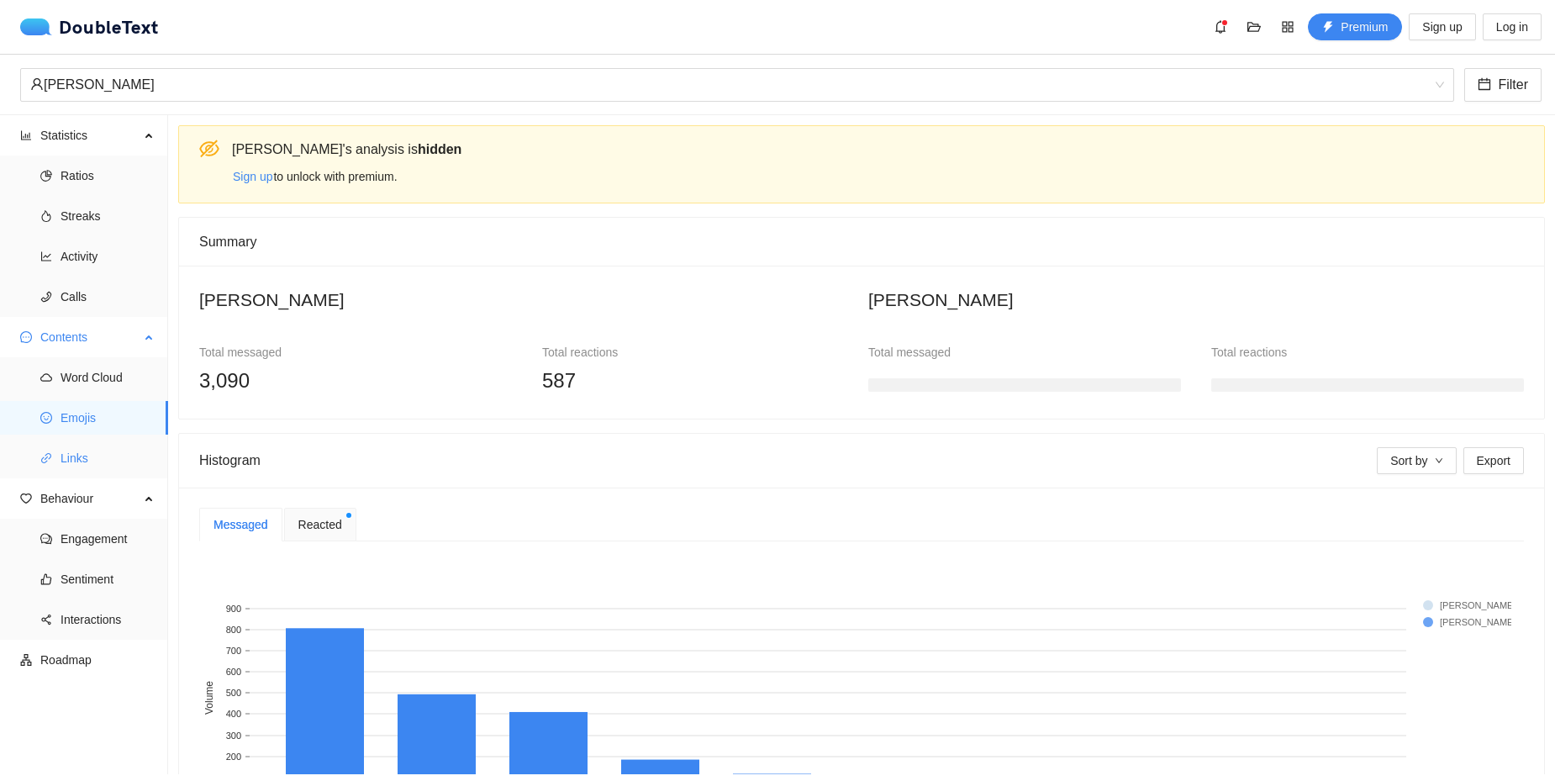
click at [79, 464] on span "Links" at bounding box center [108, 458] width 94 height 34
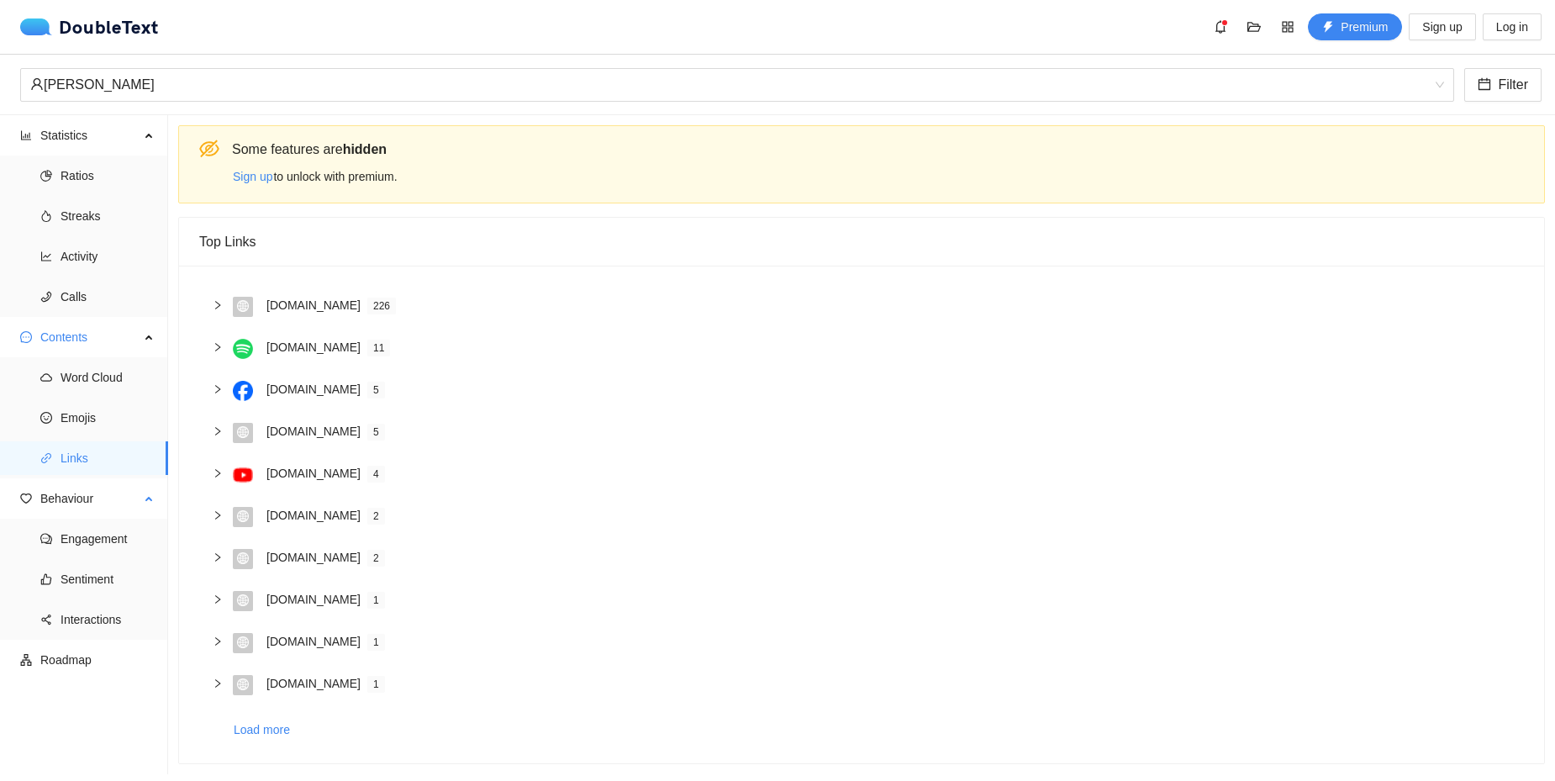
click at [92, 558] on ul "Engagement Sentiment Interactions" at bounding box center [83, 579] width 167 height 121
click at [96, 557] on ul "Engagement Sentiment Interactions" at bounding box center [83, 579] width 167 height 121
click at [102, 549] on span "Engagement" at bounding box center [108, 539] width 94 height 34
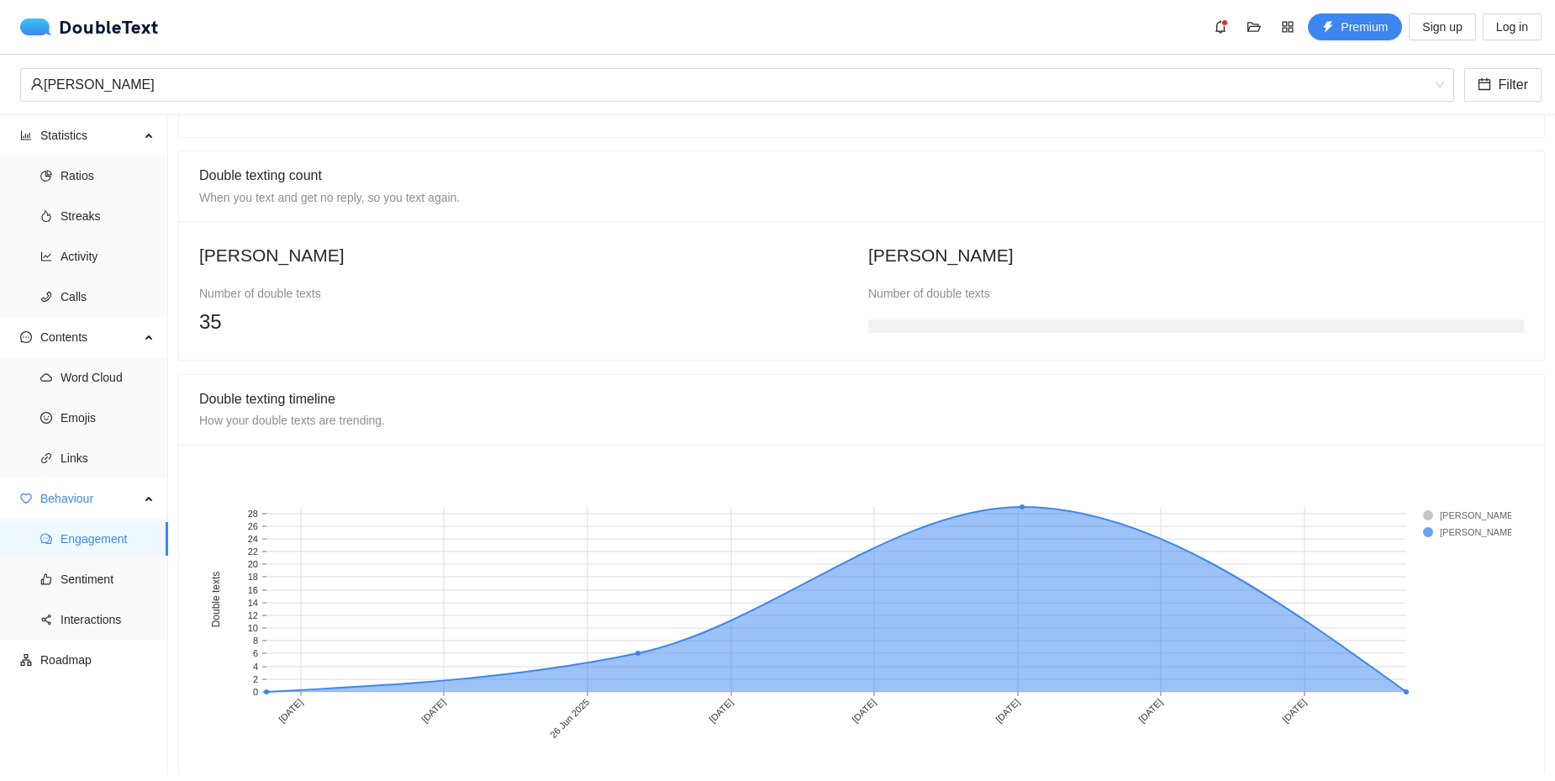
scroll to position [1222, 0]
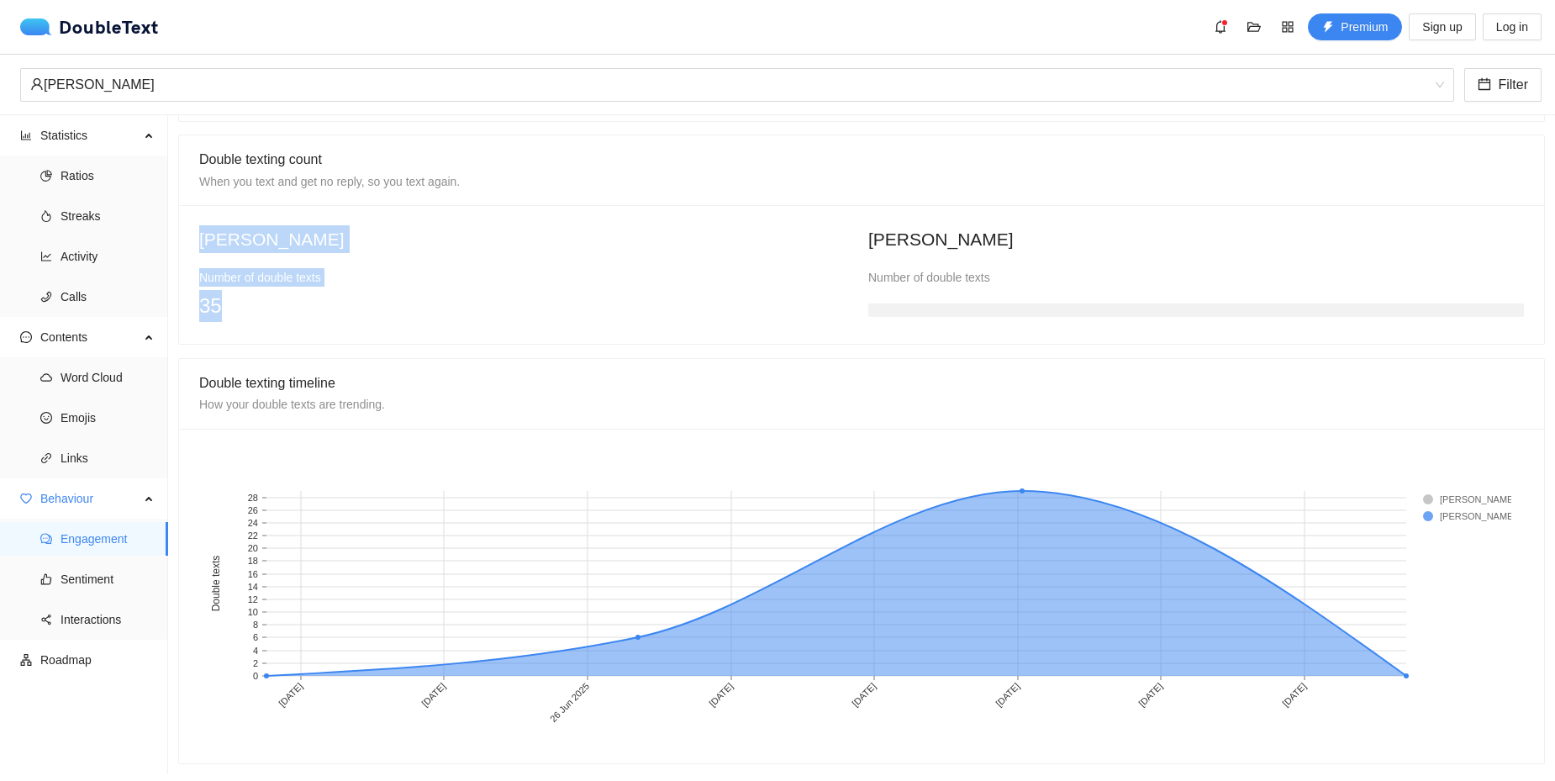
drag, startPoint x: 260, startPoint y: 295, endPoint x: 476, endPoint y: 239, distance: 223.3
click at [194, 262] on div "[PERSON_NAME] Number of double texts 35" at bounding box center [527, 274] width 669 height 99
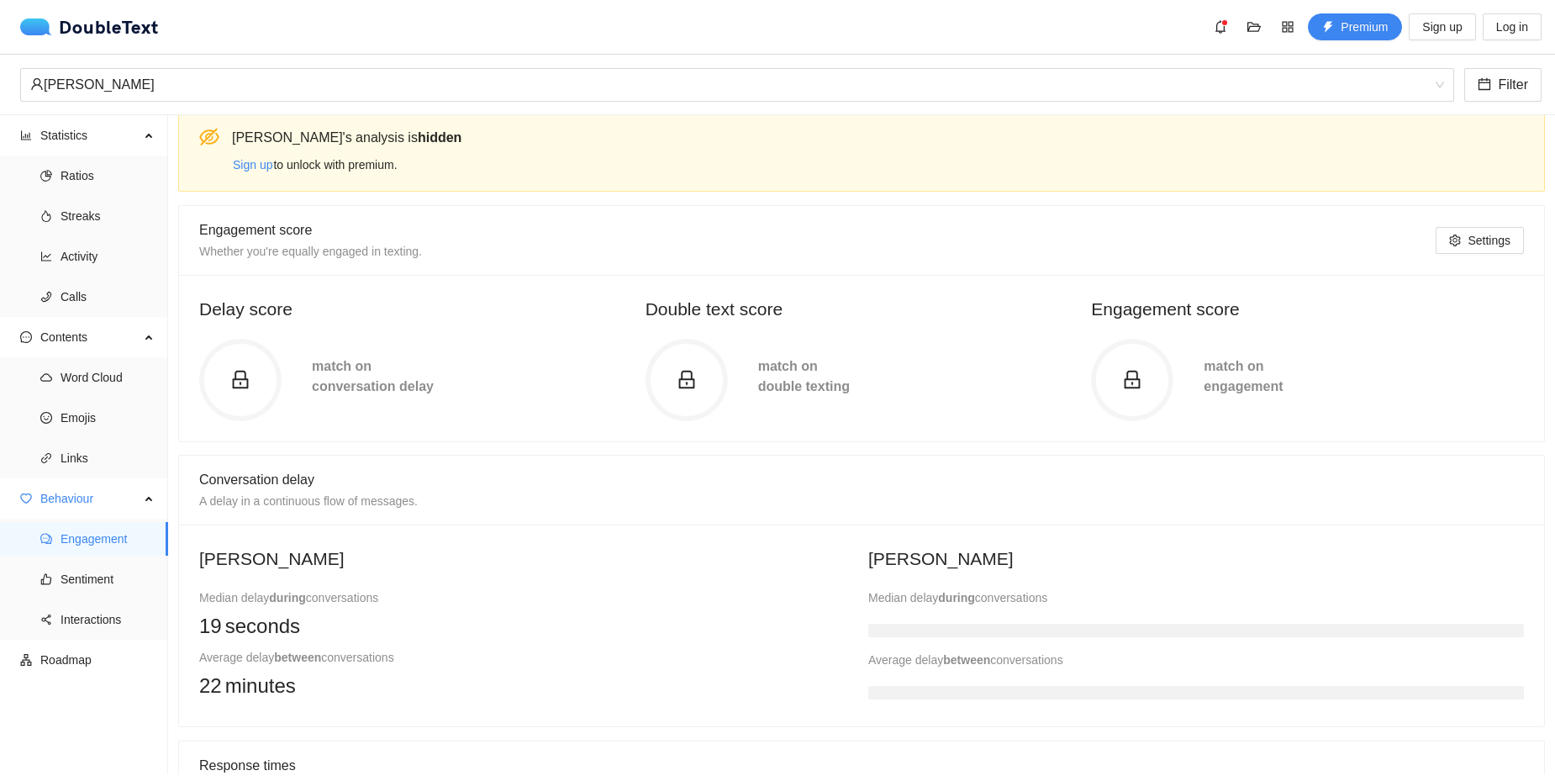
scroll to position [11, 0]
click at [242, 172] on span "Sign up" at bounding box center [253, 165] width 40 height 18
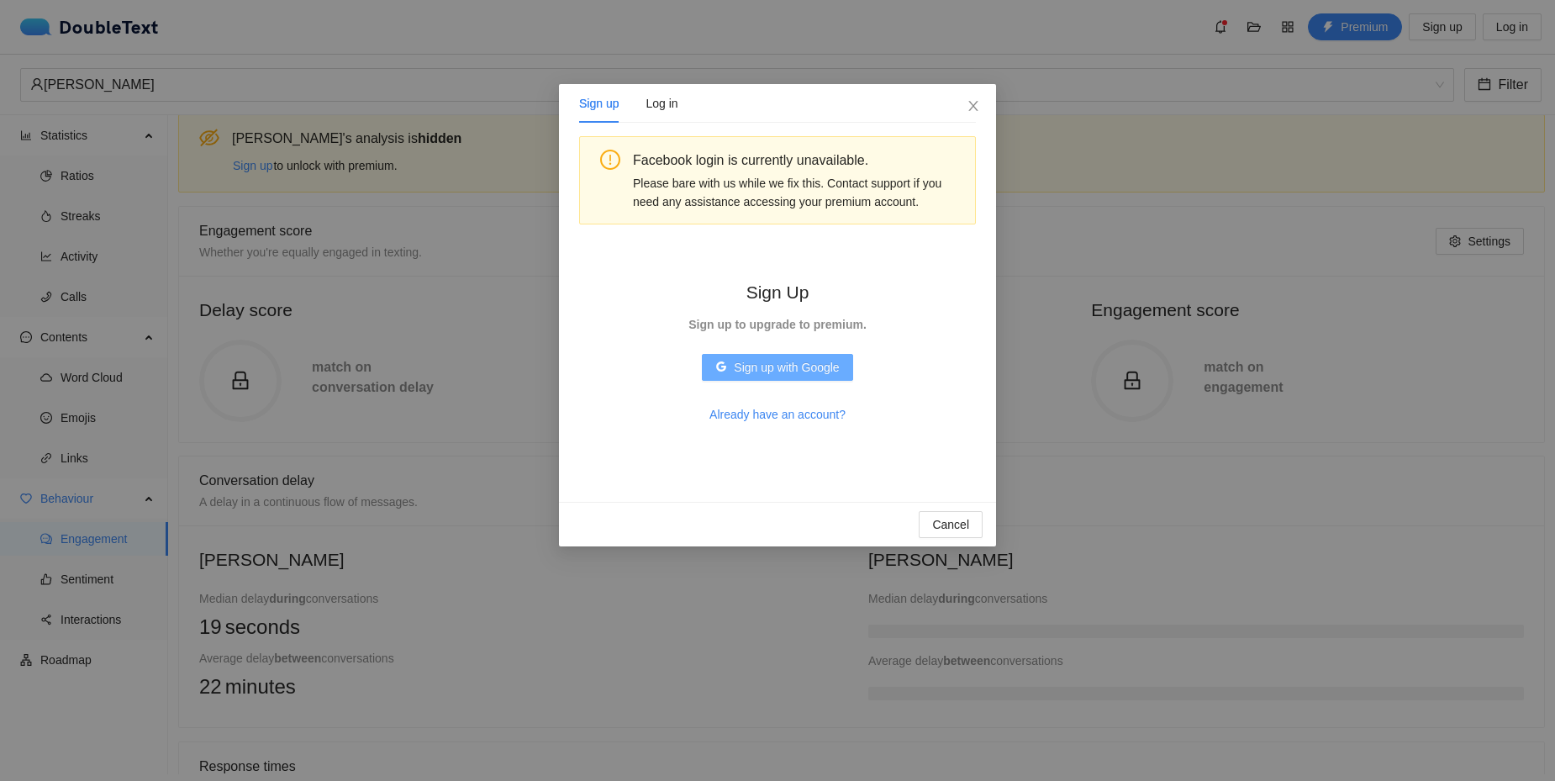
click at [802, 372] on span "Sign up with Google" at bounding box center [786, 367] width 105 height 18
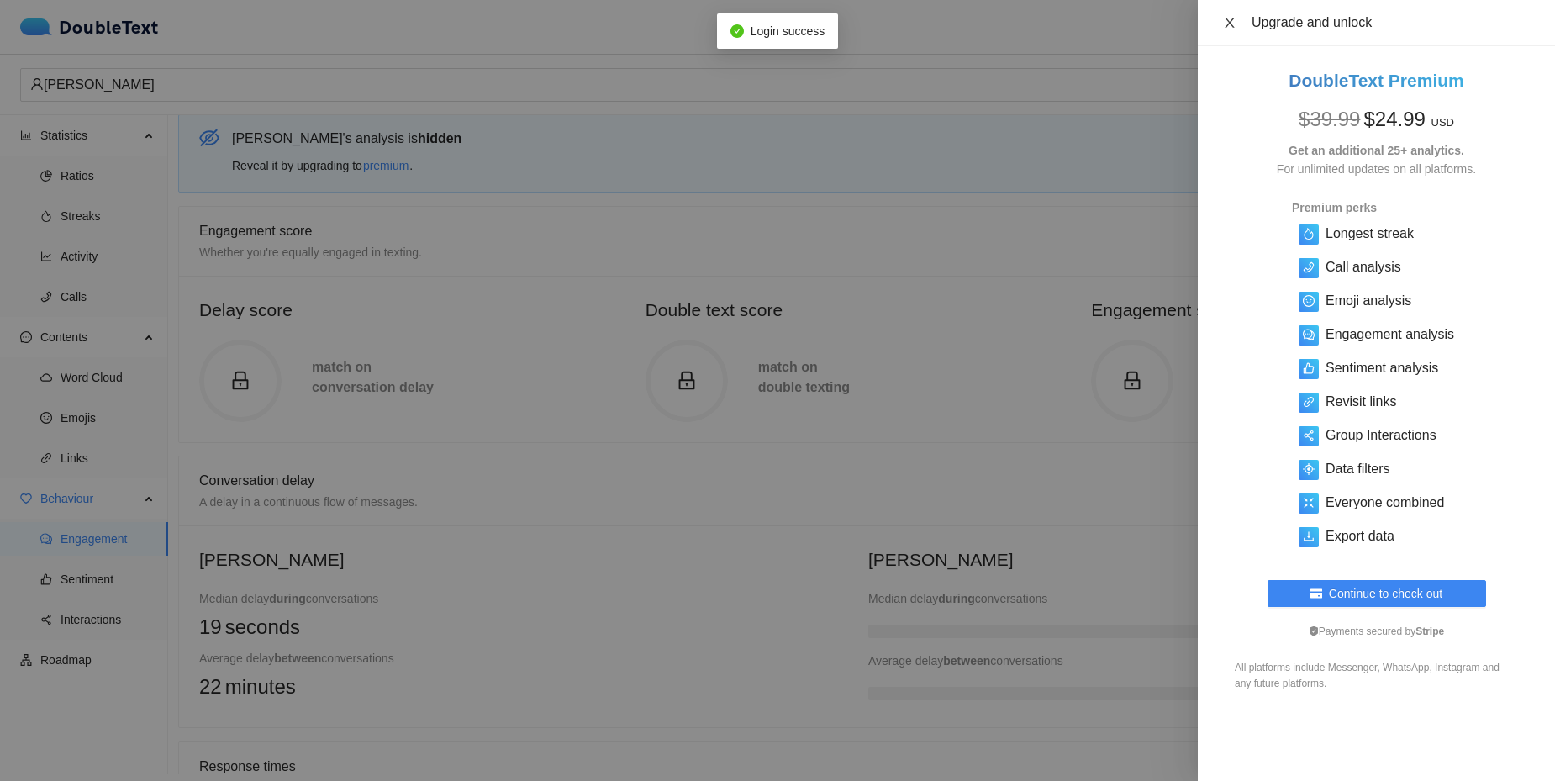
click at [1228, 29] on icon "close" at bounding box center [1229, 22] width 13 height 13
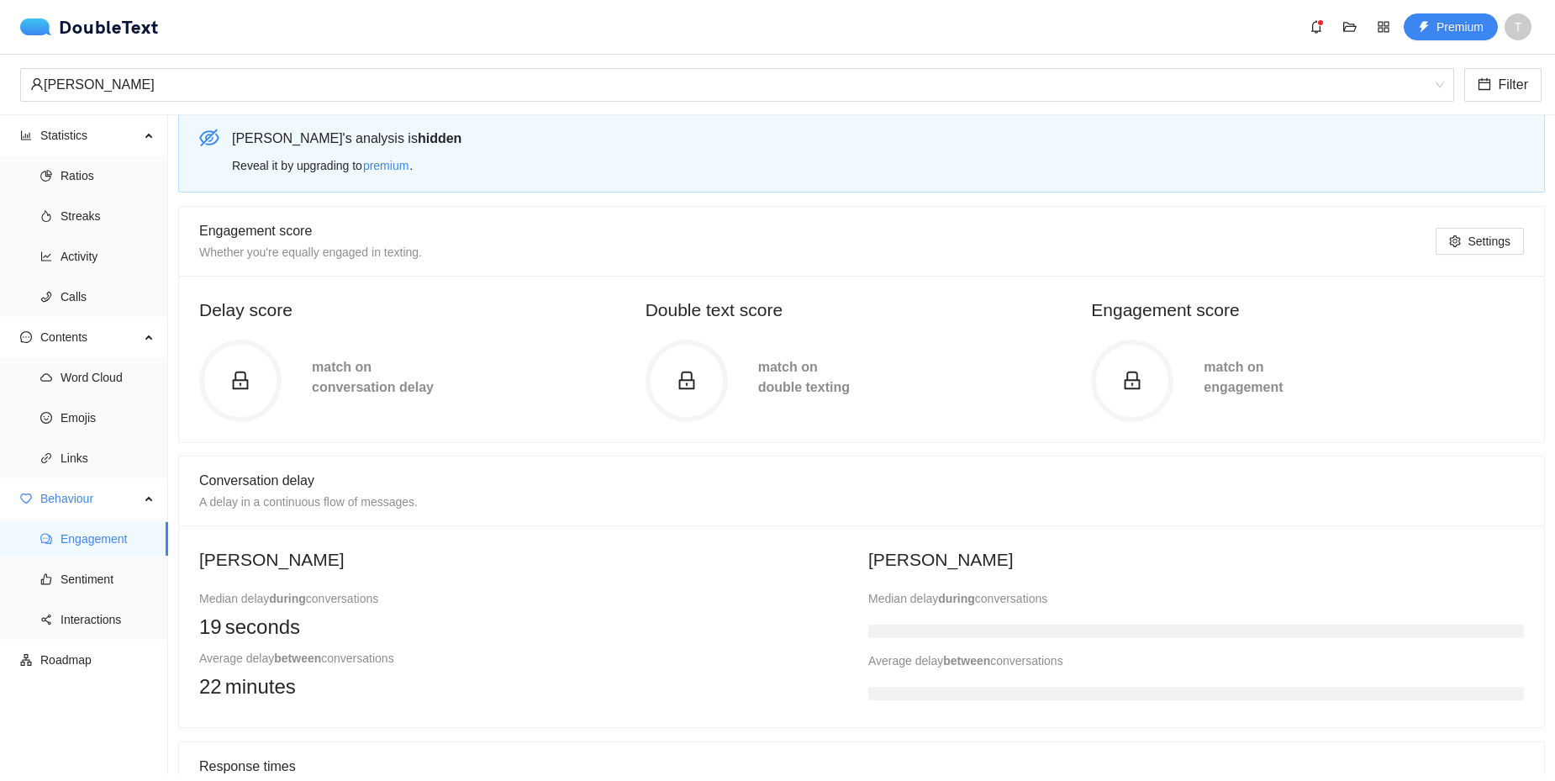
scroll to position [0, 0]
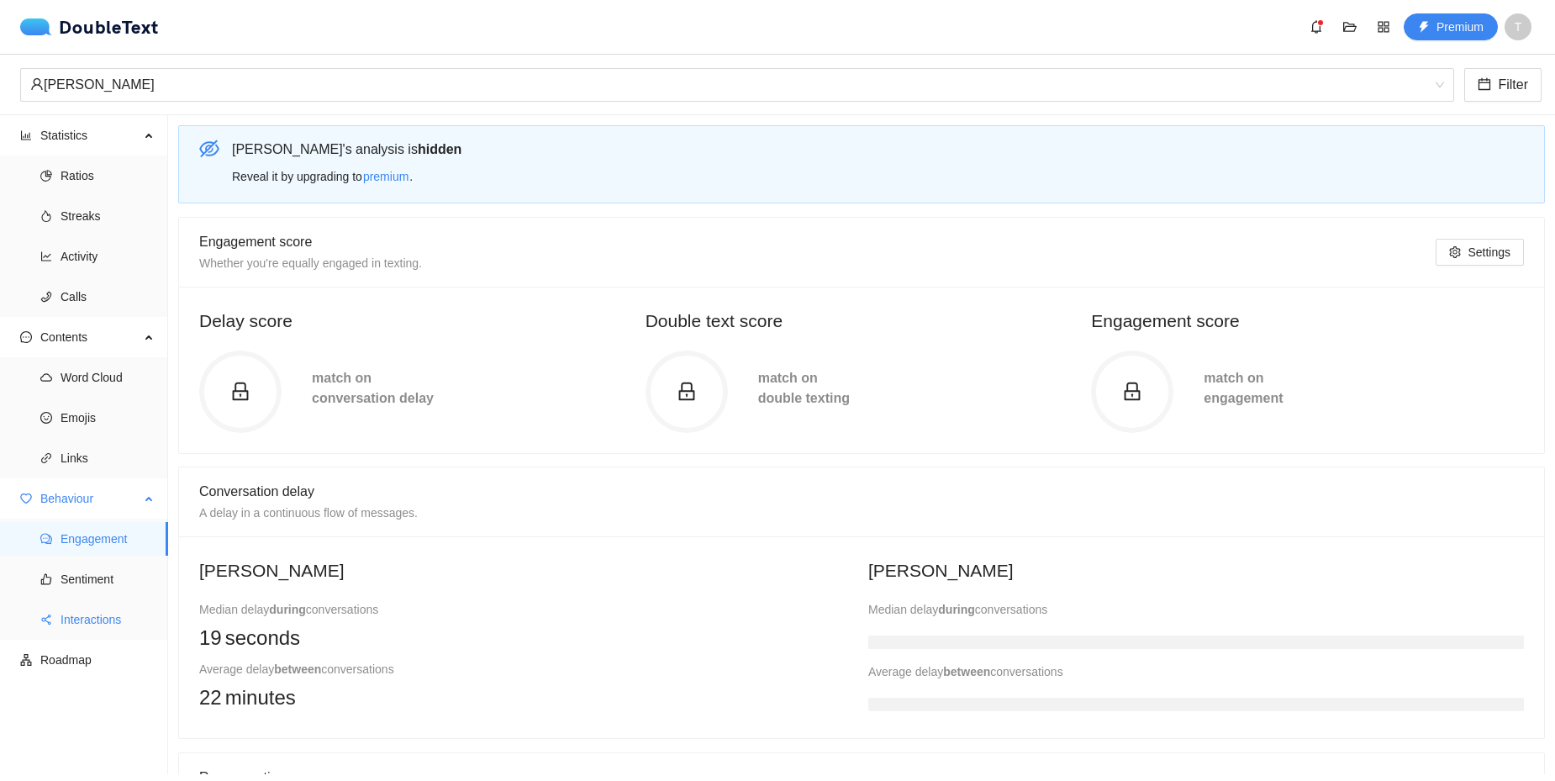
click at [114, 616] on span "Interactions" at bounding box center [108, 620] width 94 height 34
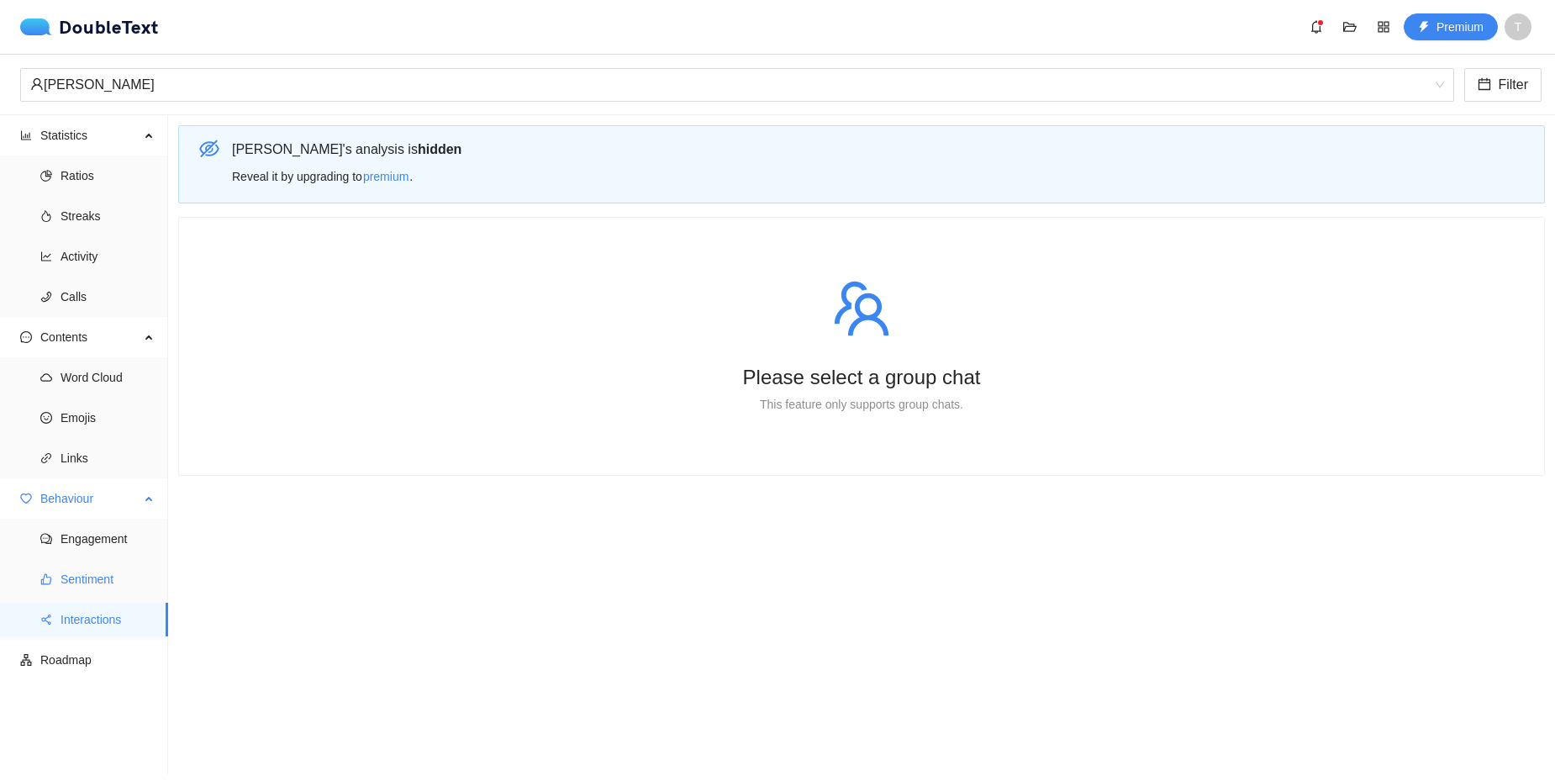
click at [89, 584] on span "Sentiment" at bounding box center [108, 579] width 94 height 34
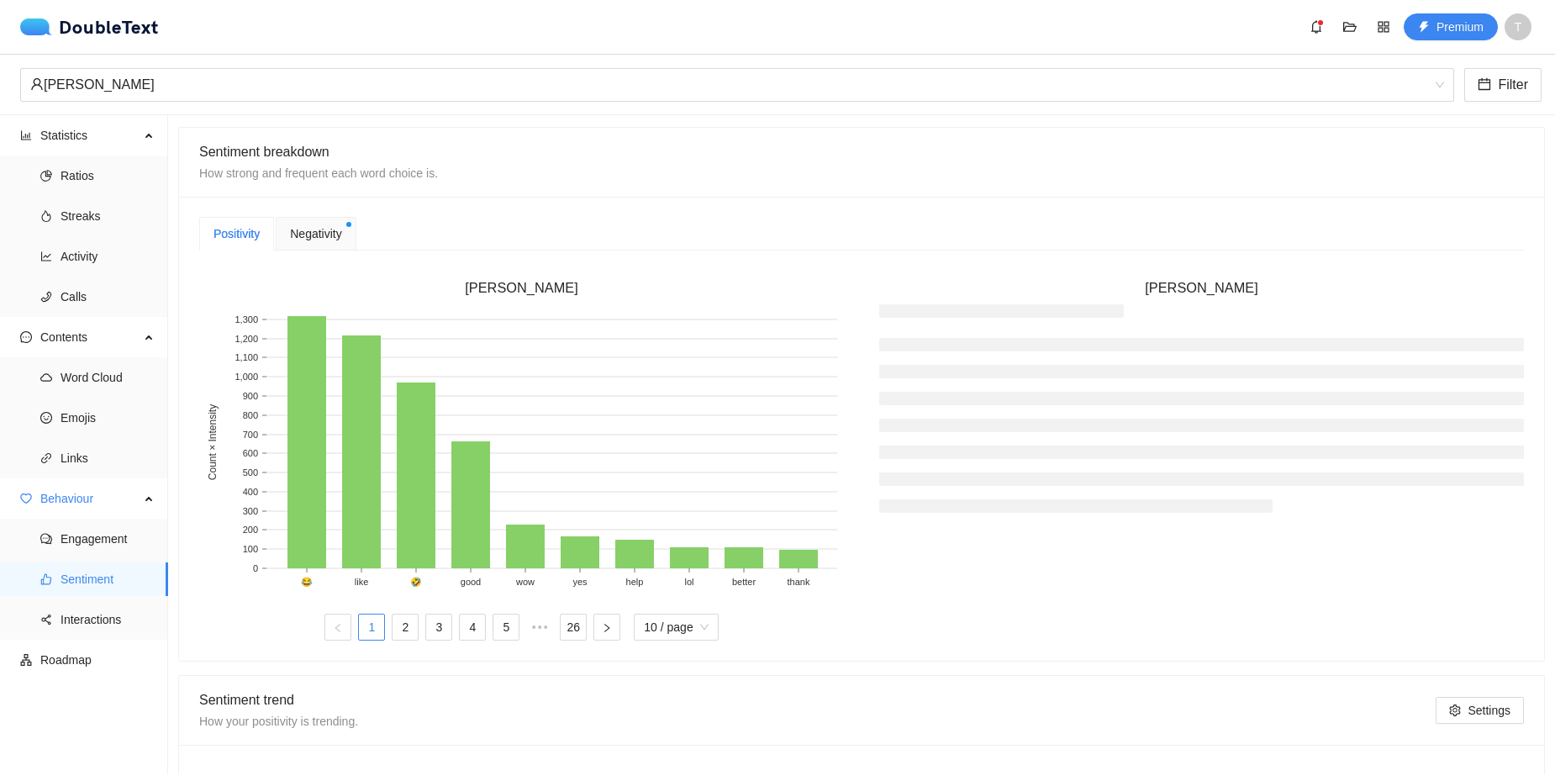
scroll to position [404, 0]
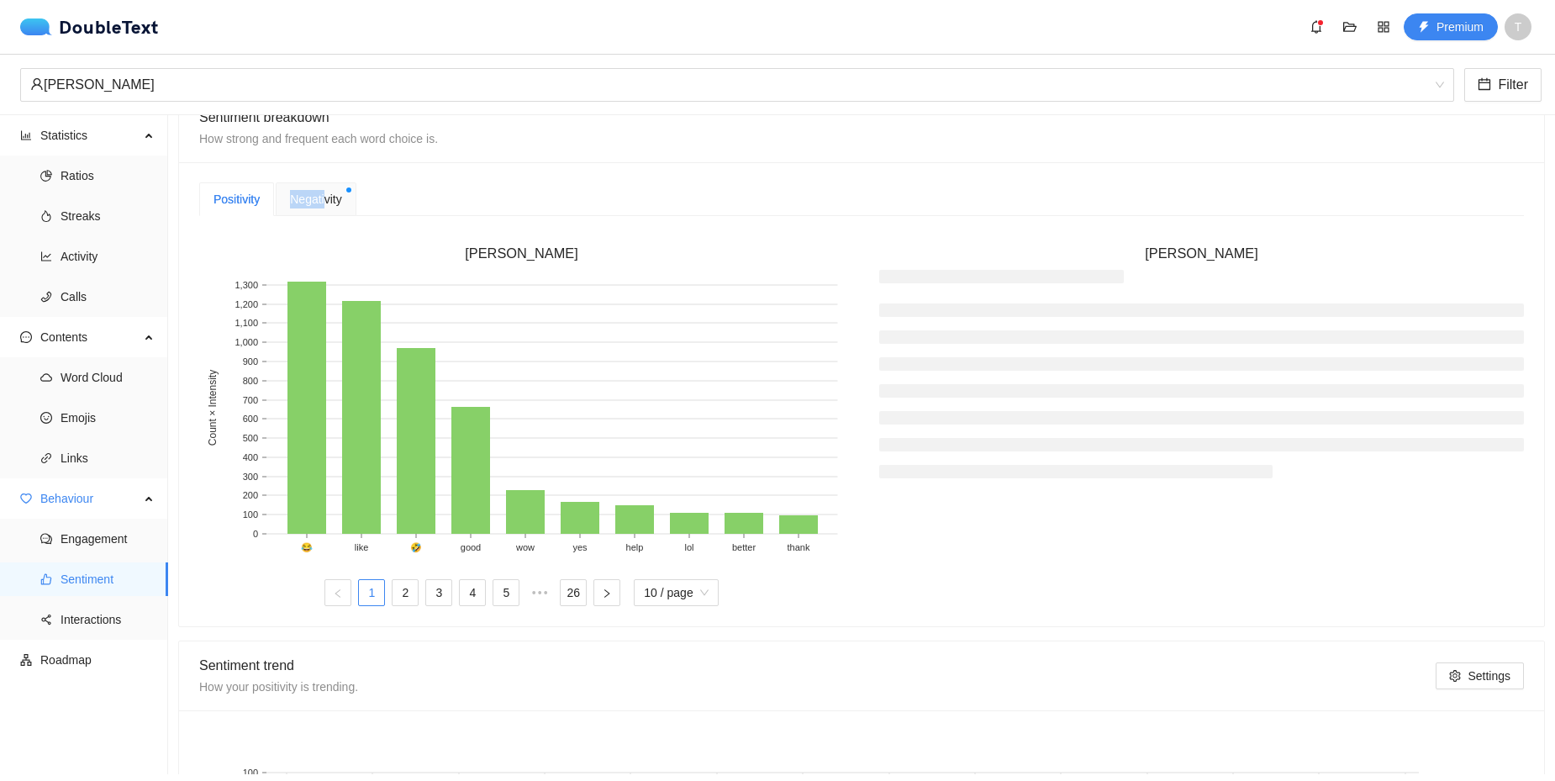
click at [325, 191] on span "Negativity" at bounding box center [315, 199] width 51 height 18
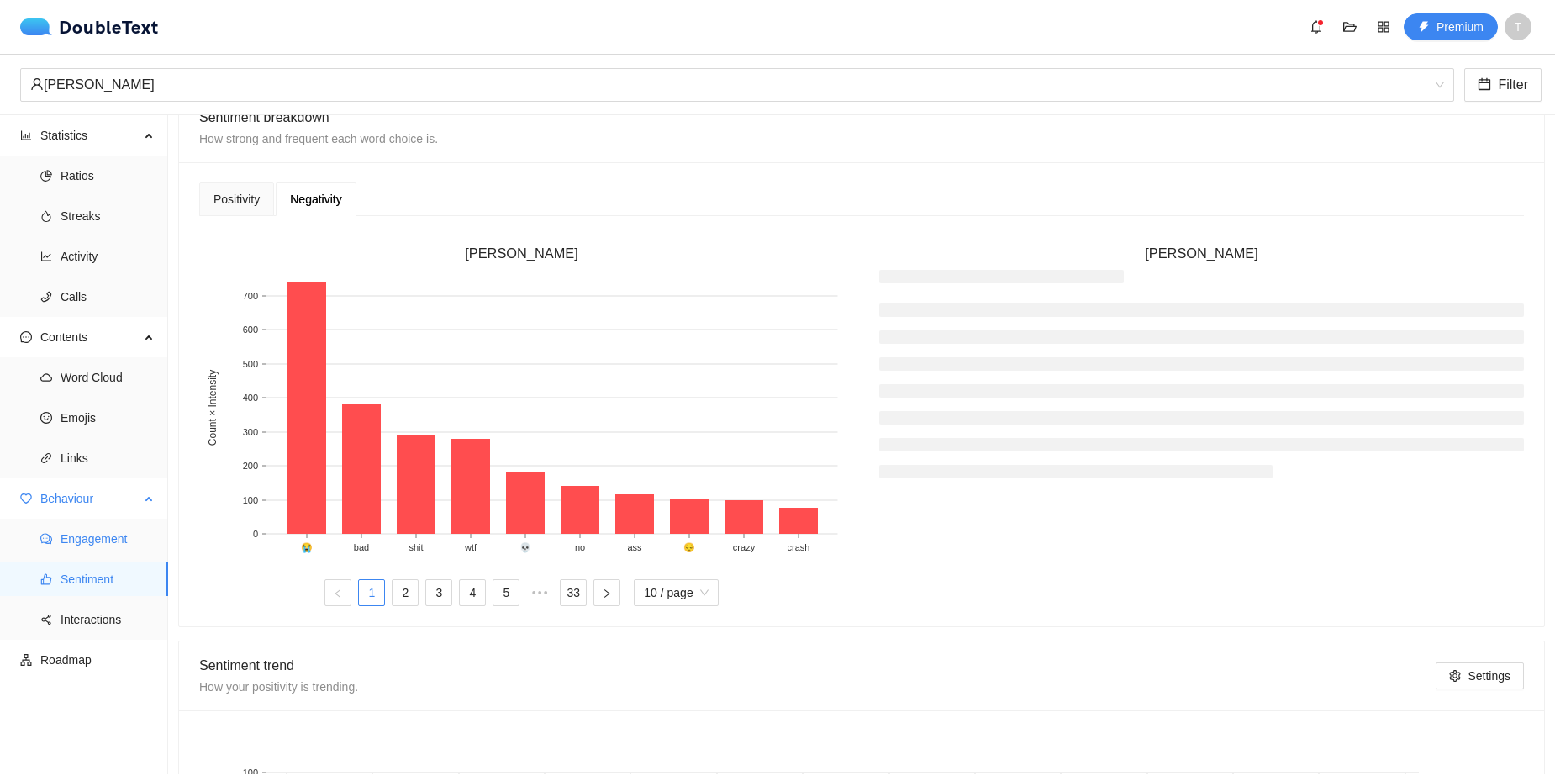
click at [100, 552] on span "Engagement" at bounding box center [108, 539] width 94 height 34
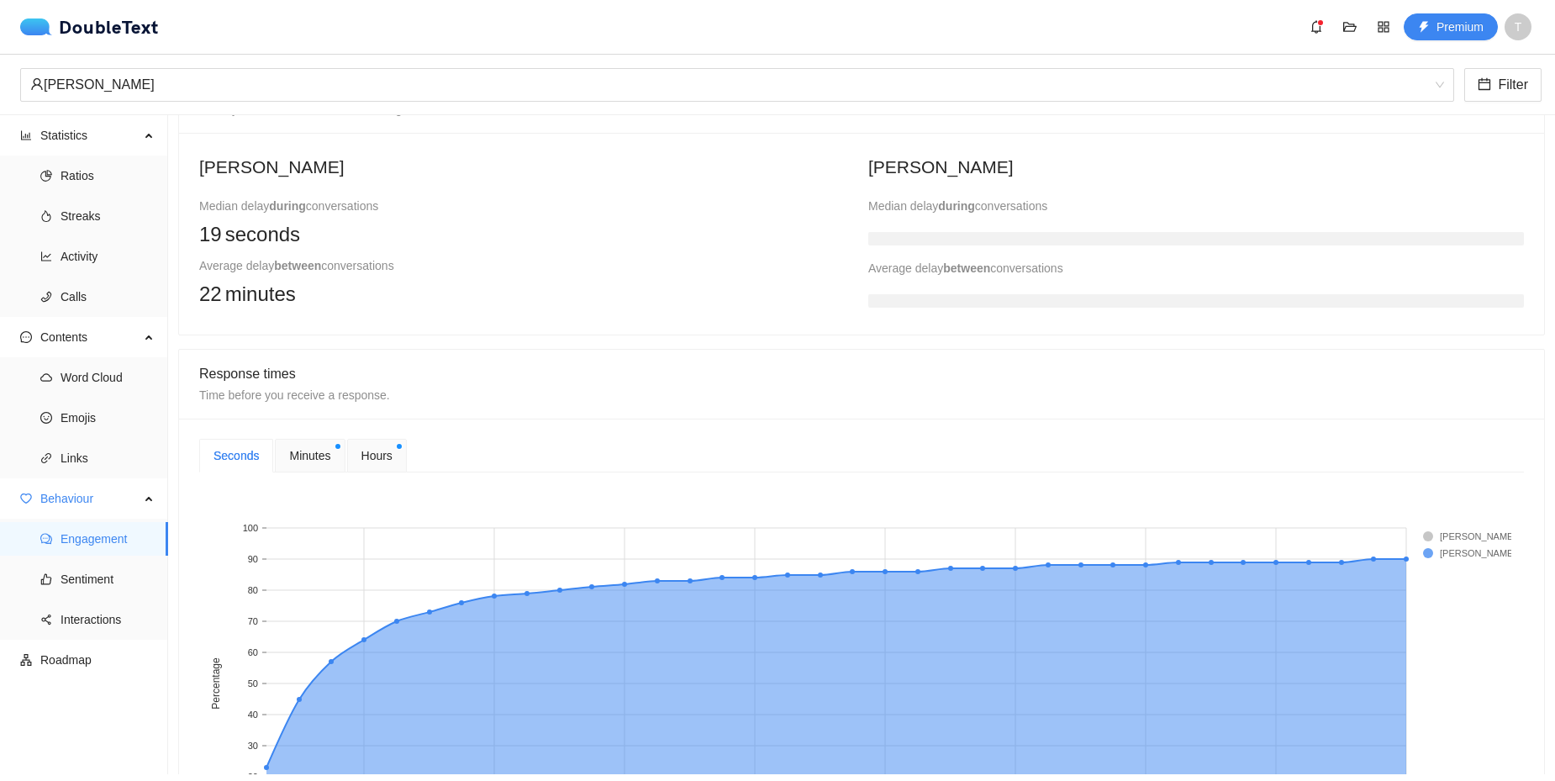
click at [303, 452] on span "Minutes" at bounding box center [309, 455] width 41 height 18
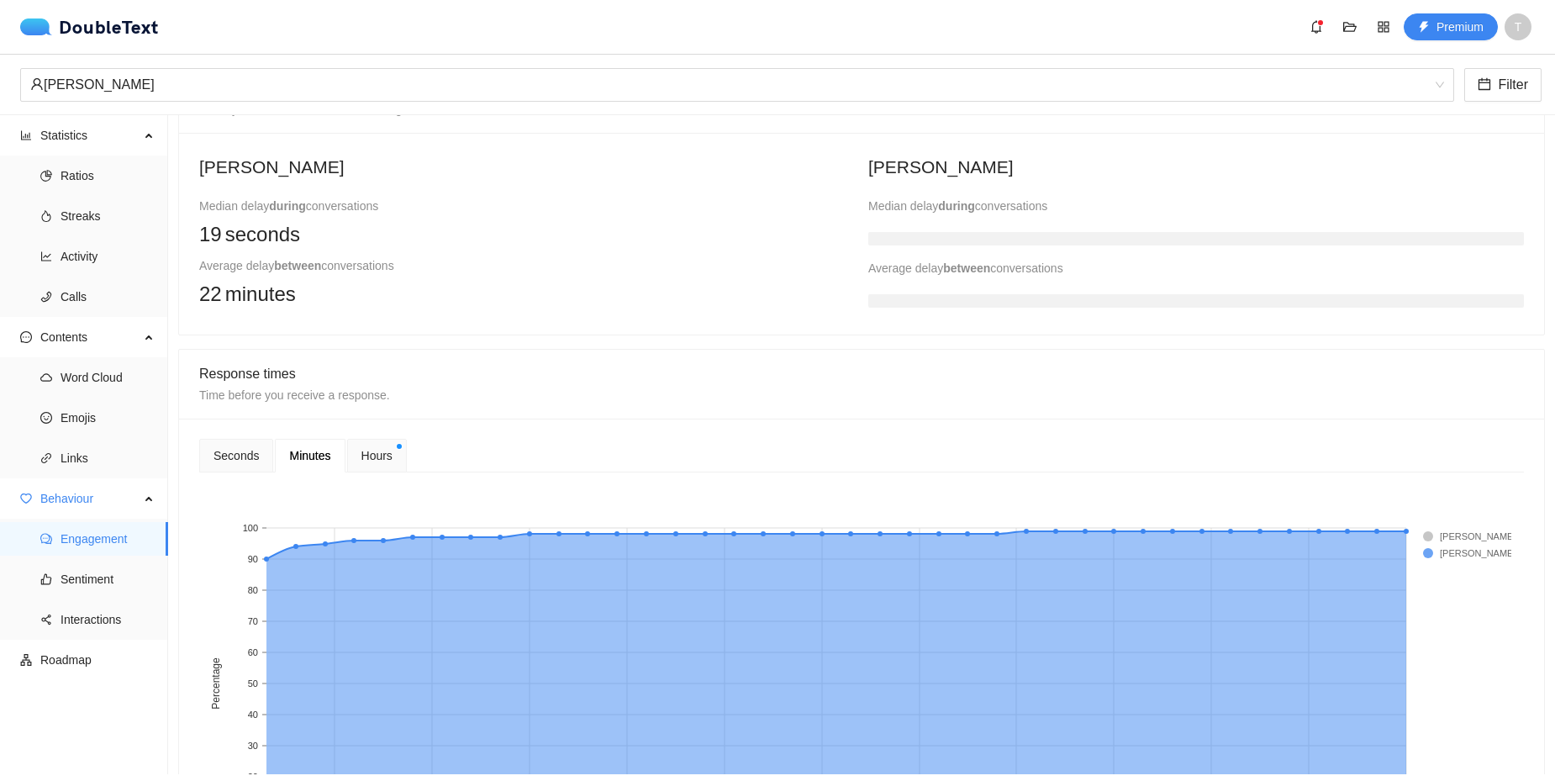
click at [360, 454] on div "Hours" at bounding box center [377, 456] width 60 height 34
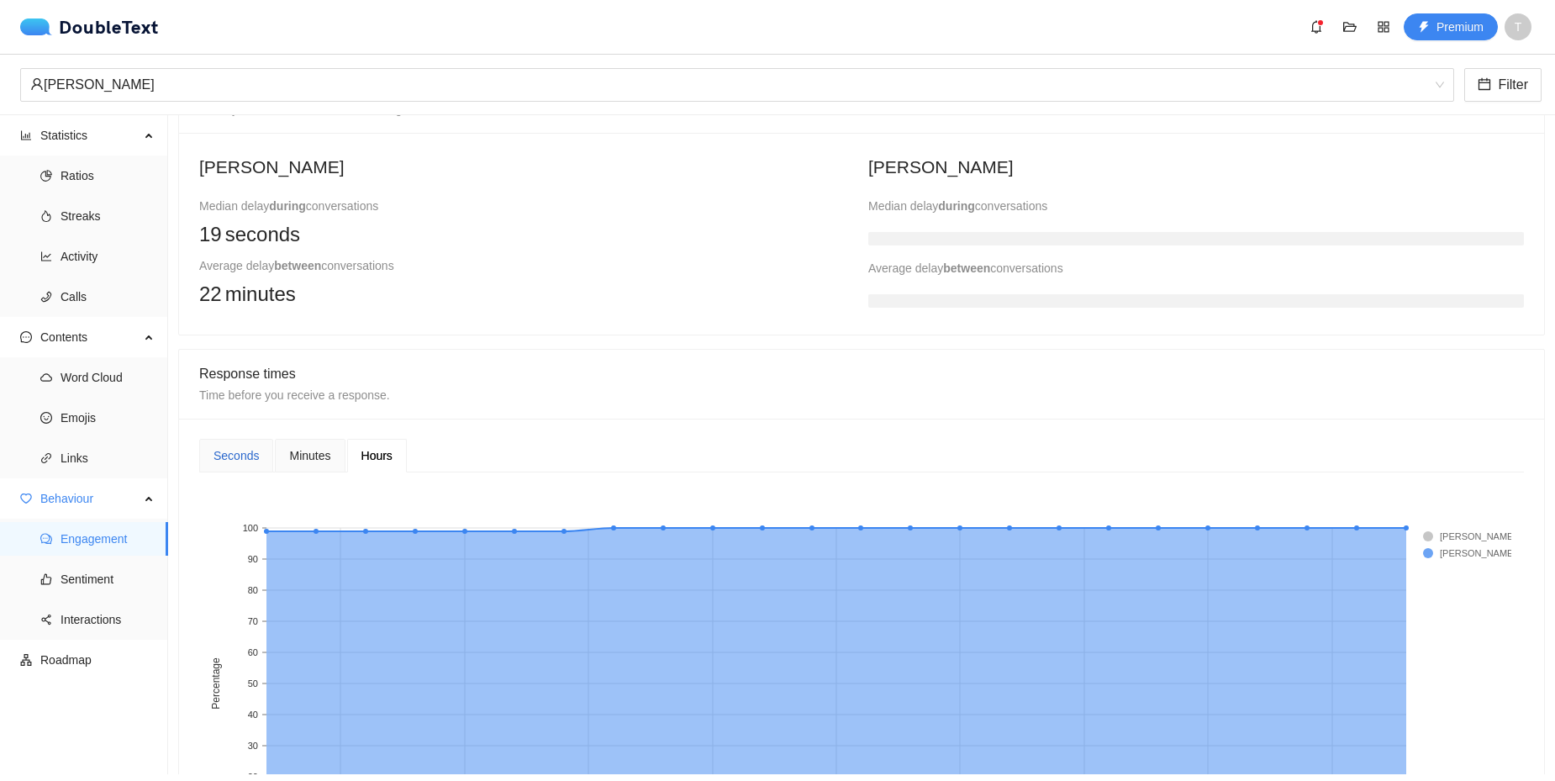
click at [228, 462] on div "Seconds" at bounding box center [236, 455] width 45 height 18
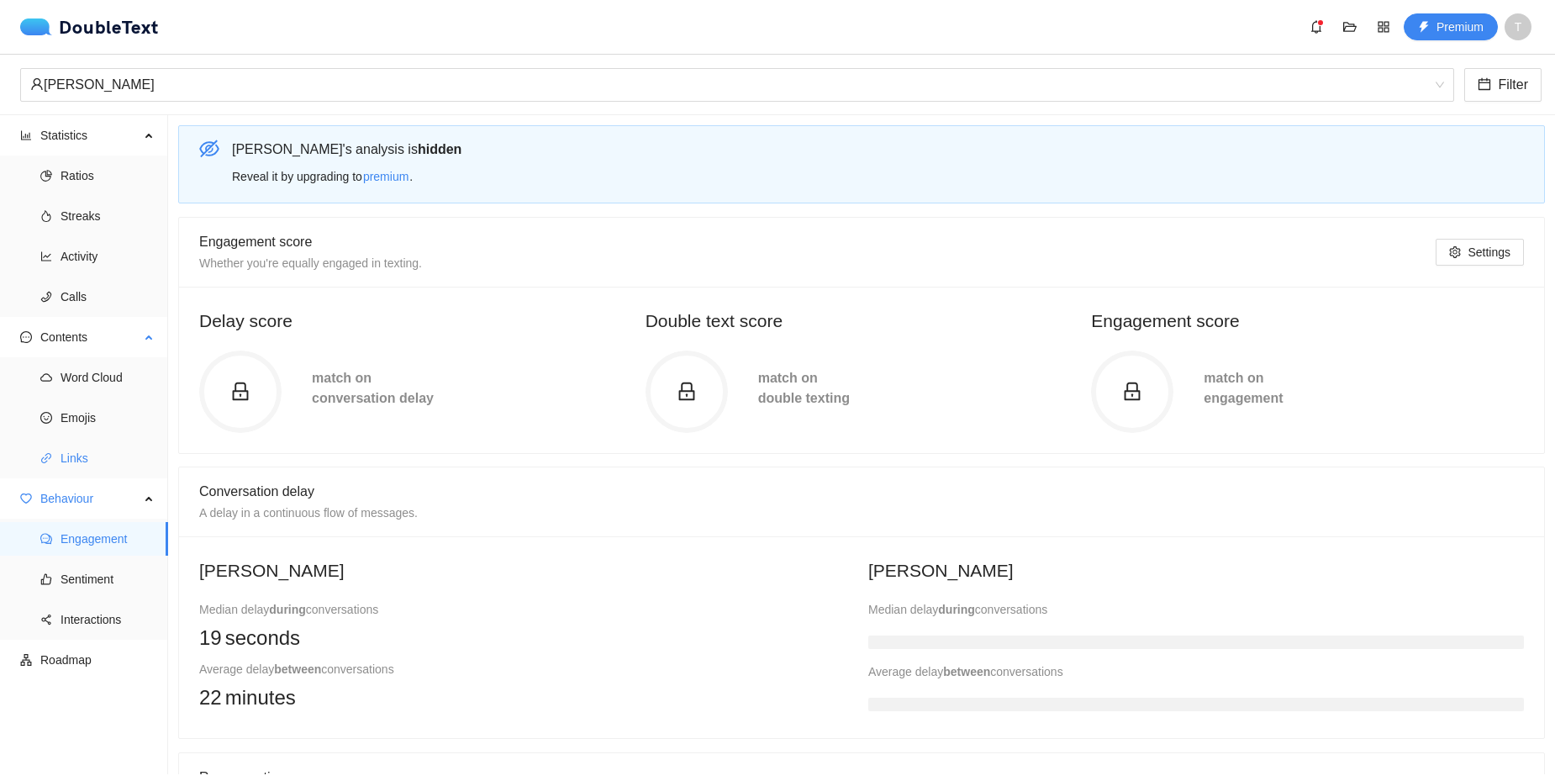
click at [68, 447] on span "Links" at bounding box center [108, 458] width 94 height 34
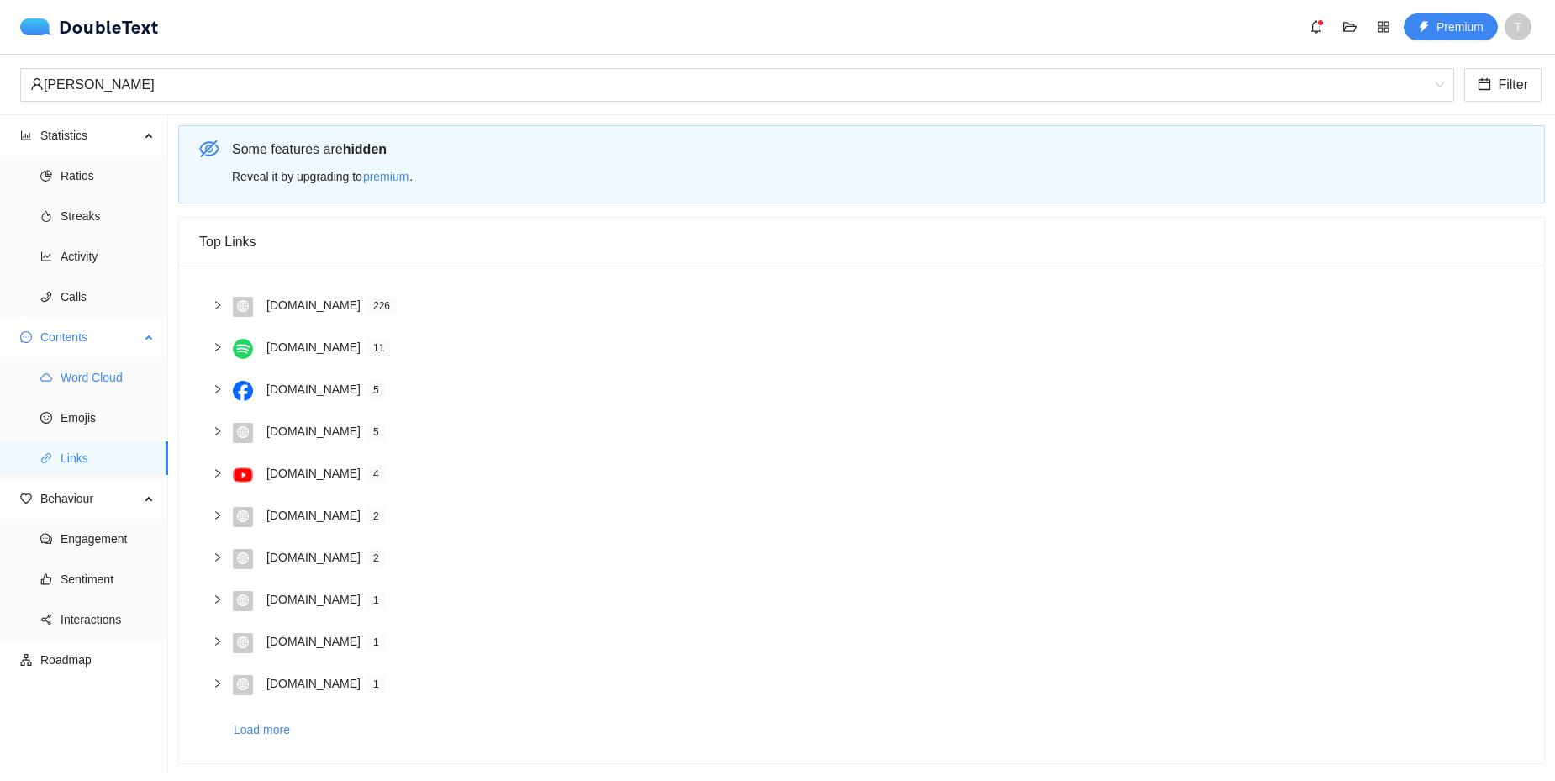
click at [85, 384] on span "Word Cloud" at bounding box center [108, 378] width 94 height 34
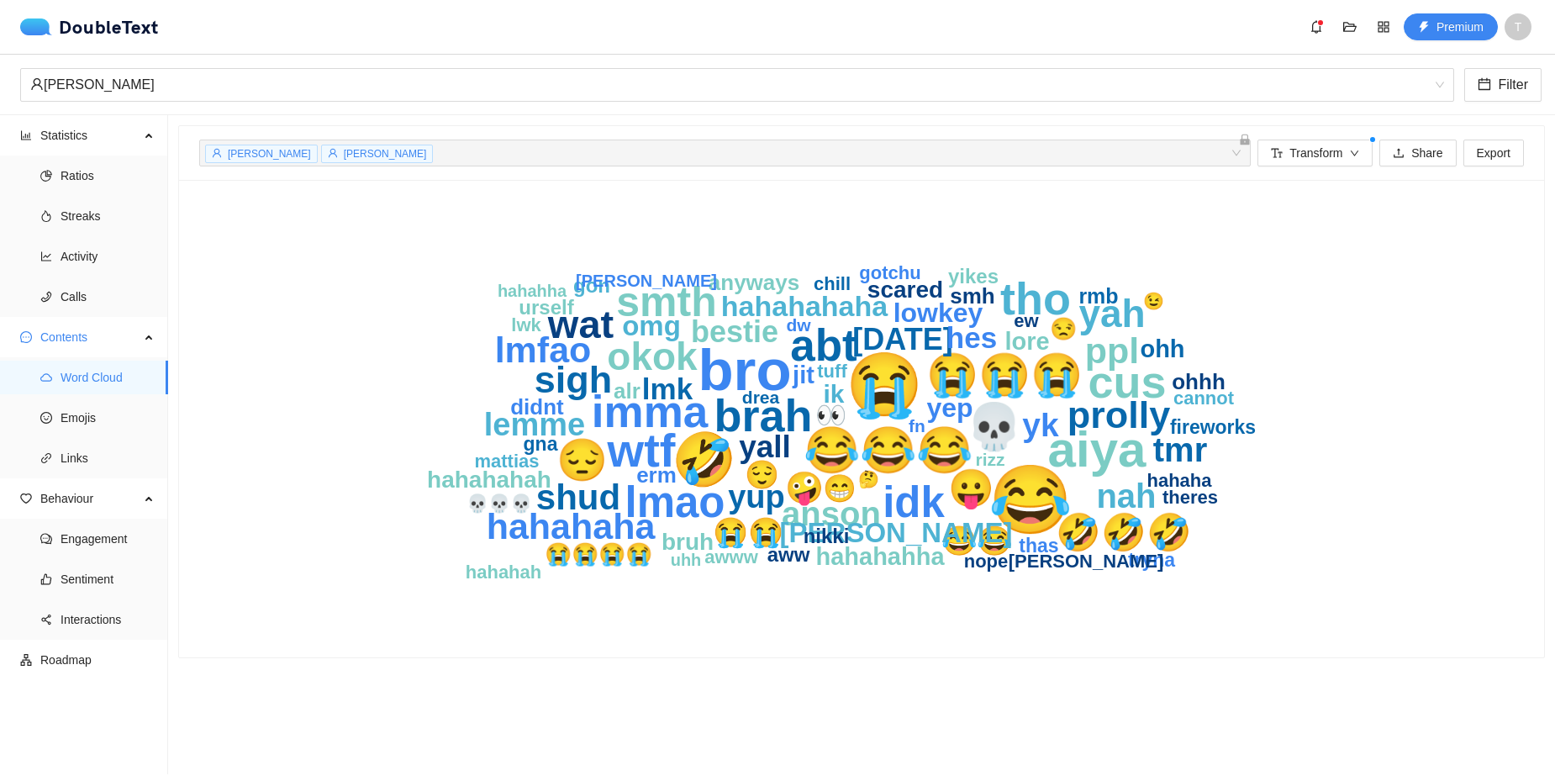
click at [613, 246] on icon "😂 😭 bro 🤣 aiya wtf cus brah tho 😂😂😂 💀 abt imma idk lmao smth 😭😭😭 😔 wat yah okok…" at bounding box center [862, 418] width 1076 height 437
